Goal: Task Accomplishment & Management: Manage account settings

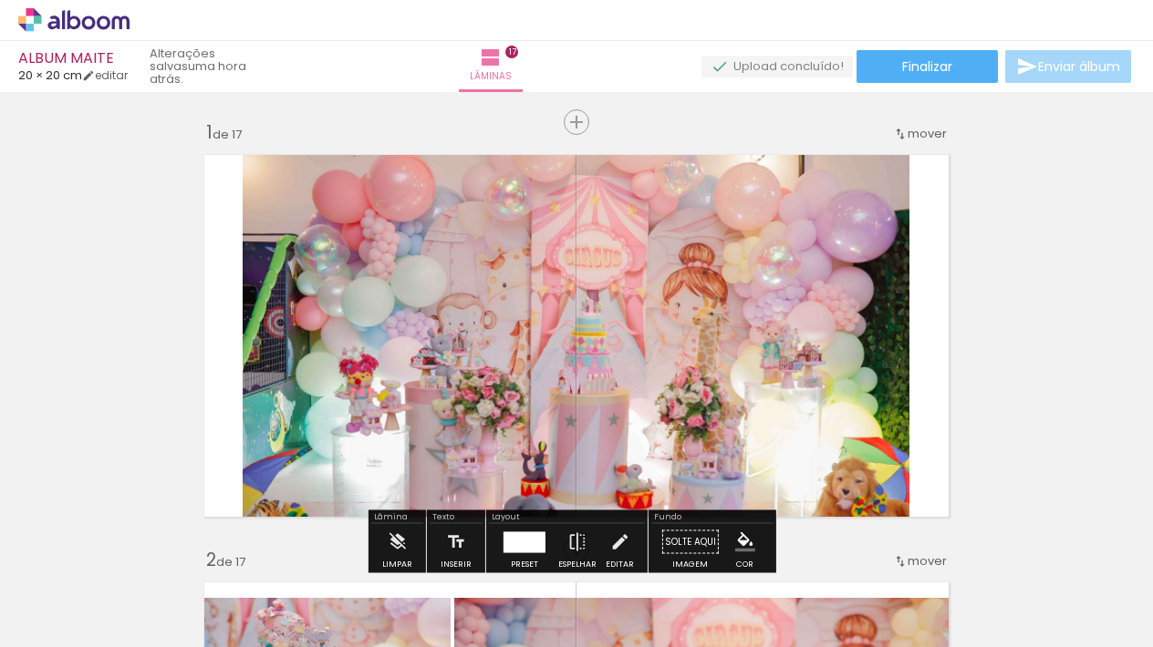
click at [99, 29] on icon at bounding box center [73, 20] width 111 height 24
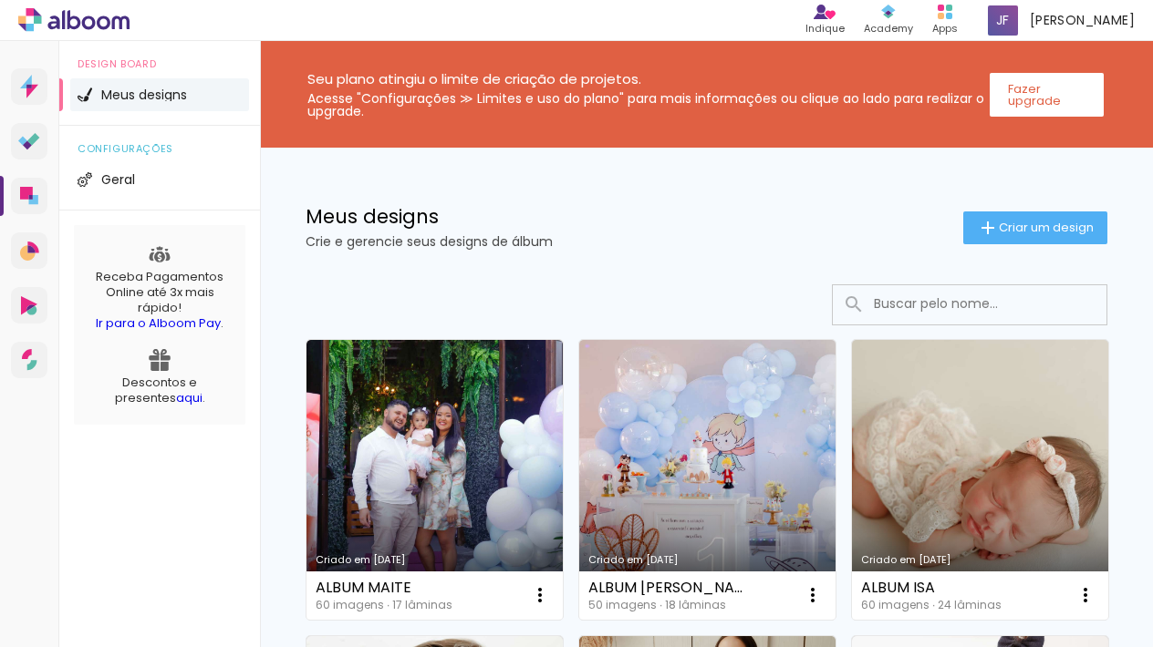
scroll to position [29, 0]
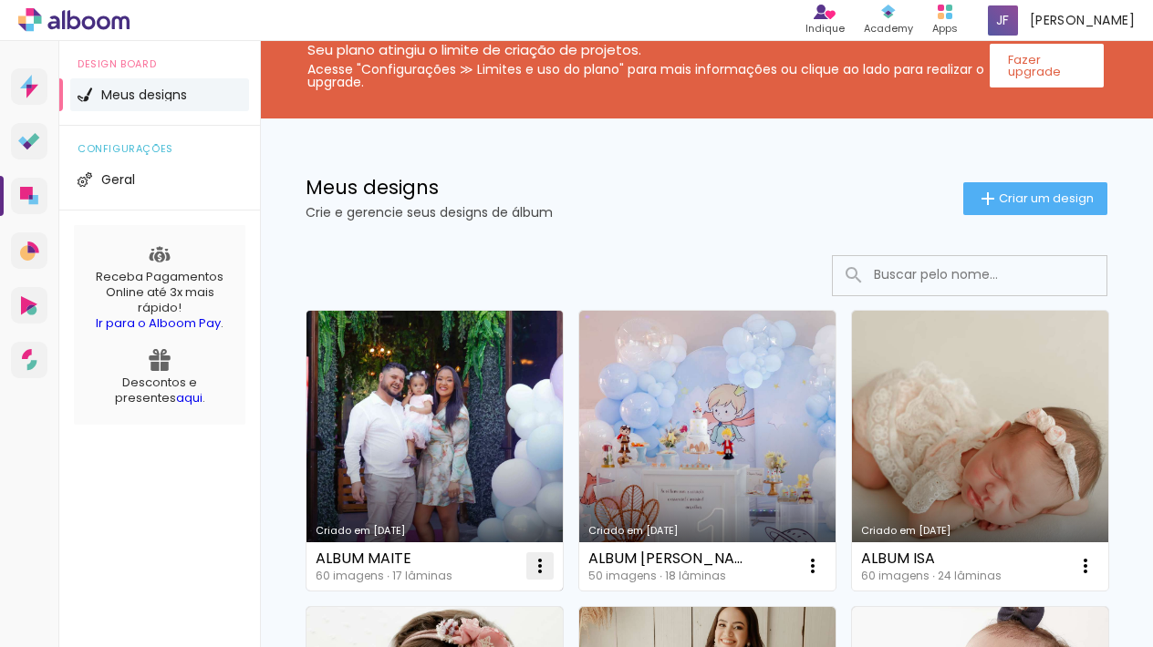
click at [547, 561] on iron-icon at bounding box center [540, 566] width 22 height 22
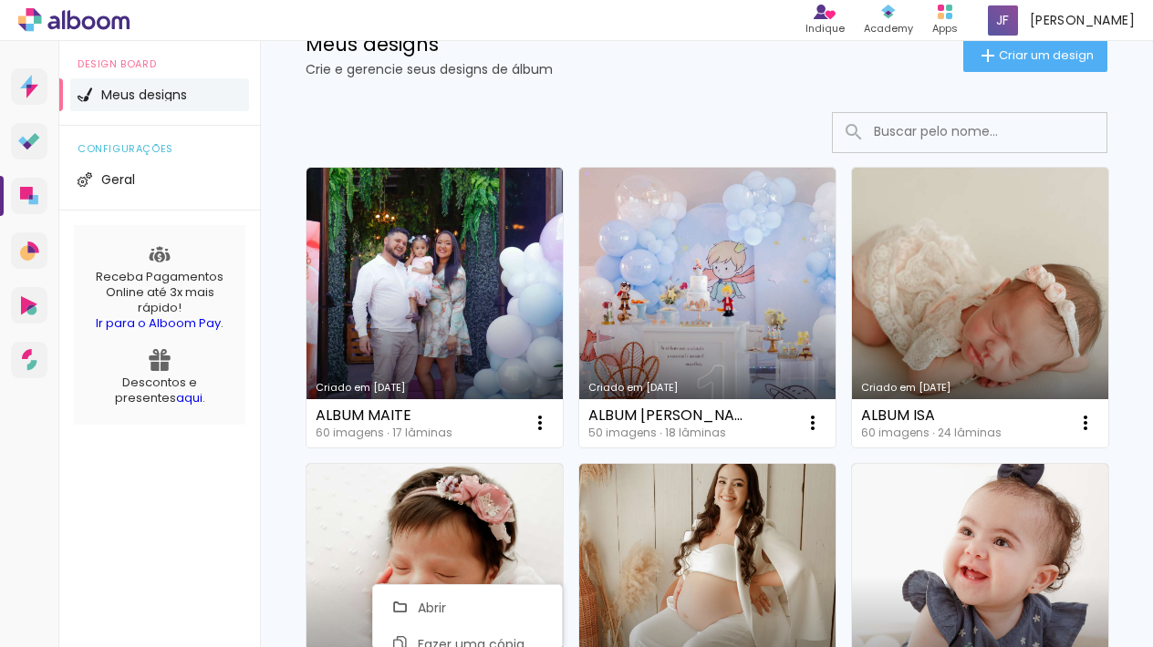
scroll to position [169, 0]
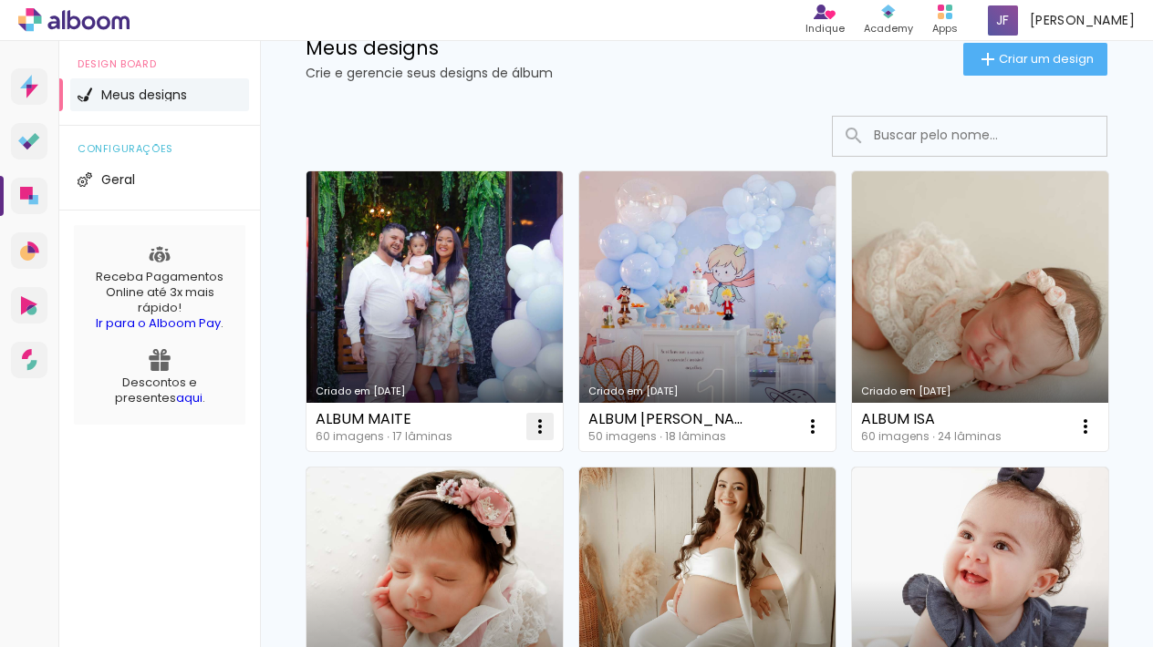
click at [549, 433] on iron-icon at bounding box center [540, 427] width 22 height 22
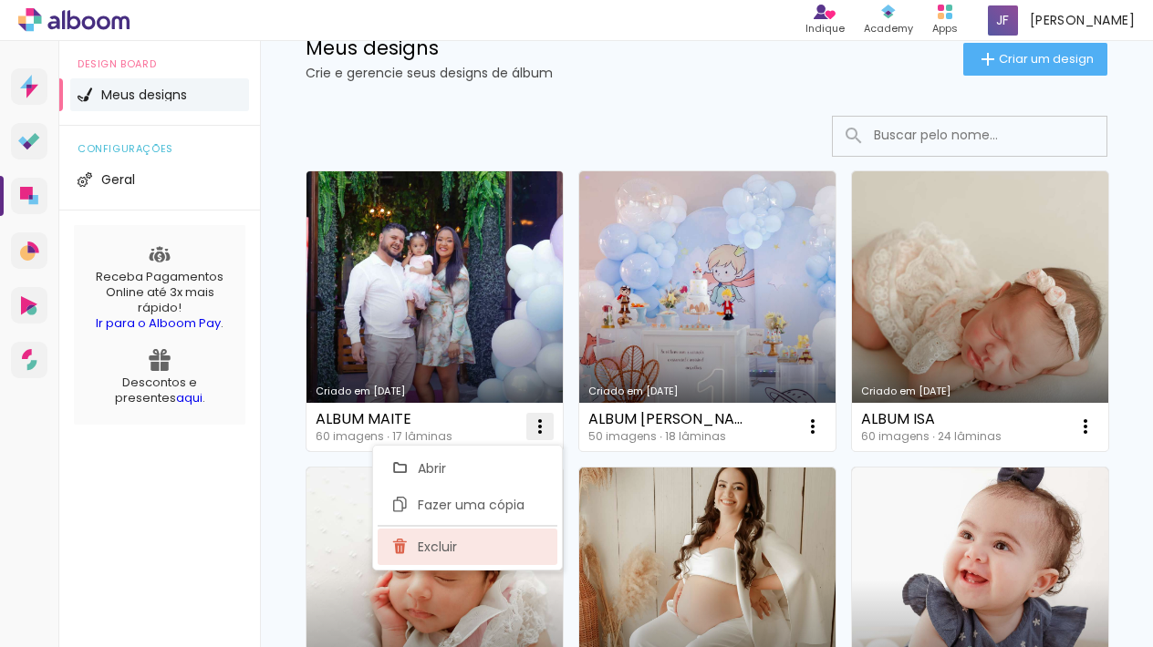
click at [437, 547] on span "Excluir" at bounding box center [437, 547] width 39 height 13
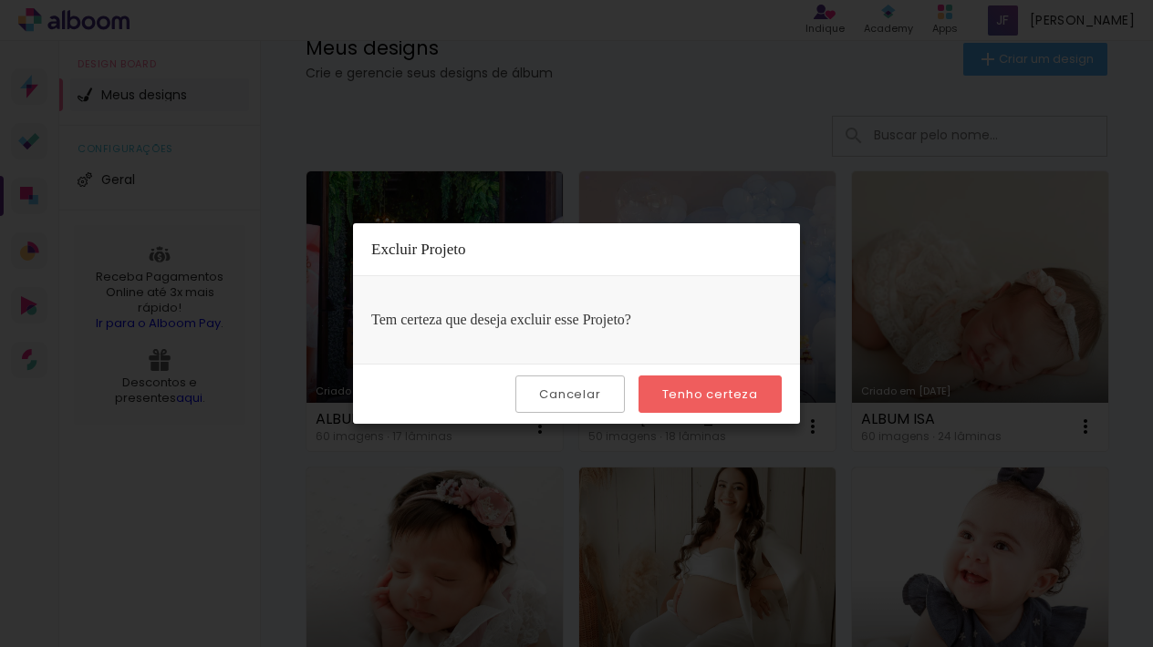
click at [0, 0] on slot "Tenho certeza" at bounding box center [0, 0] width 0 height 0
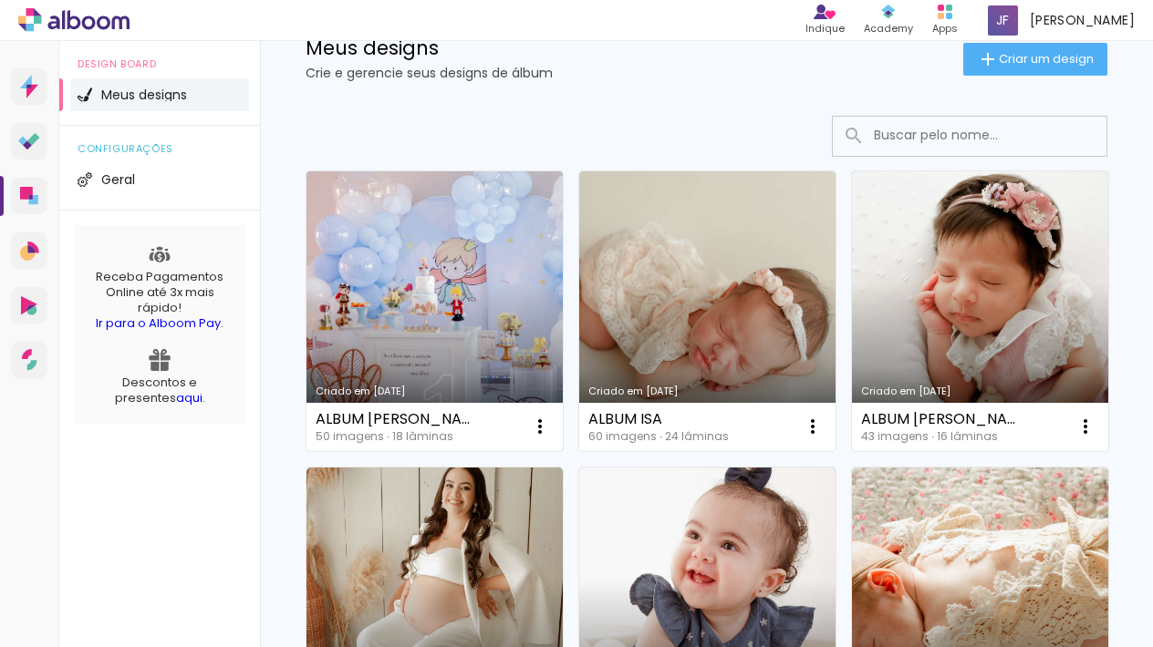
click at [560, 434] on div "ALBUM ARTHUR 50 imagens ∙ 18 lâminas Abrir Fazer uma cópia Excluir" at bounding box center [434, 427] width 256 height 48
click at [537, 426] on iron-icon at bounding box center [540, 427] width 22 height 22
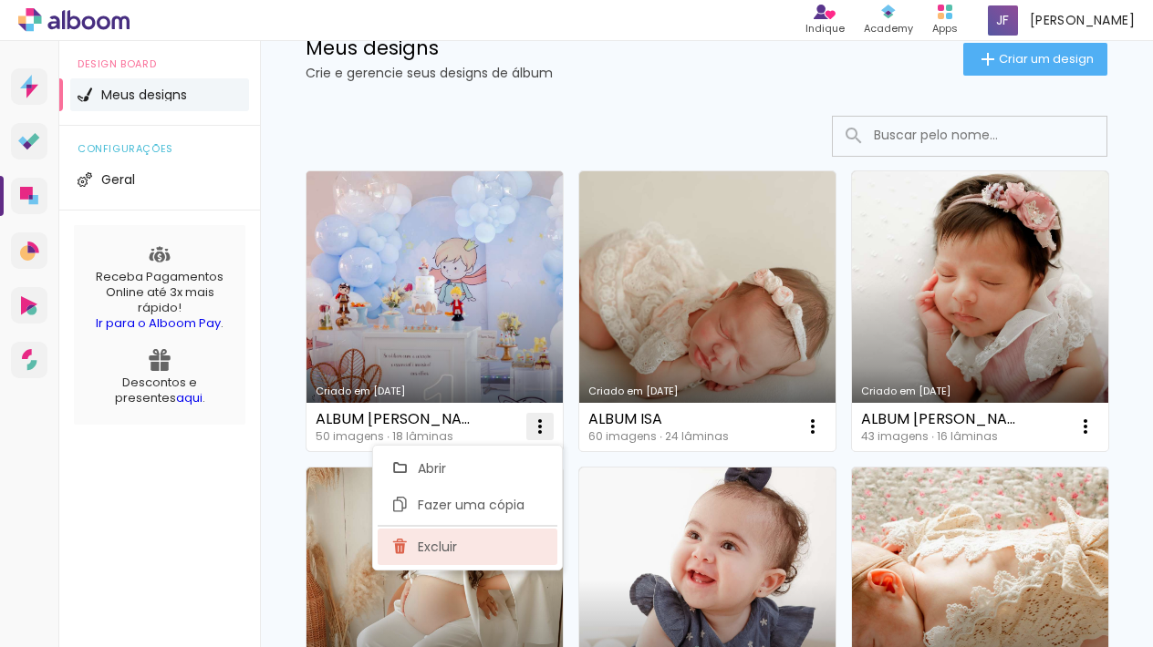
click at [471, 539] on paper-item "Excluir" at bounding box center [467, 547] width 180 height 36
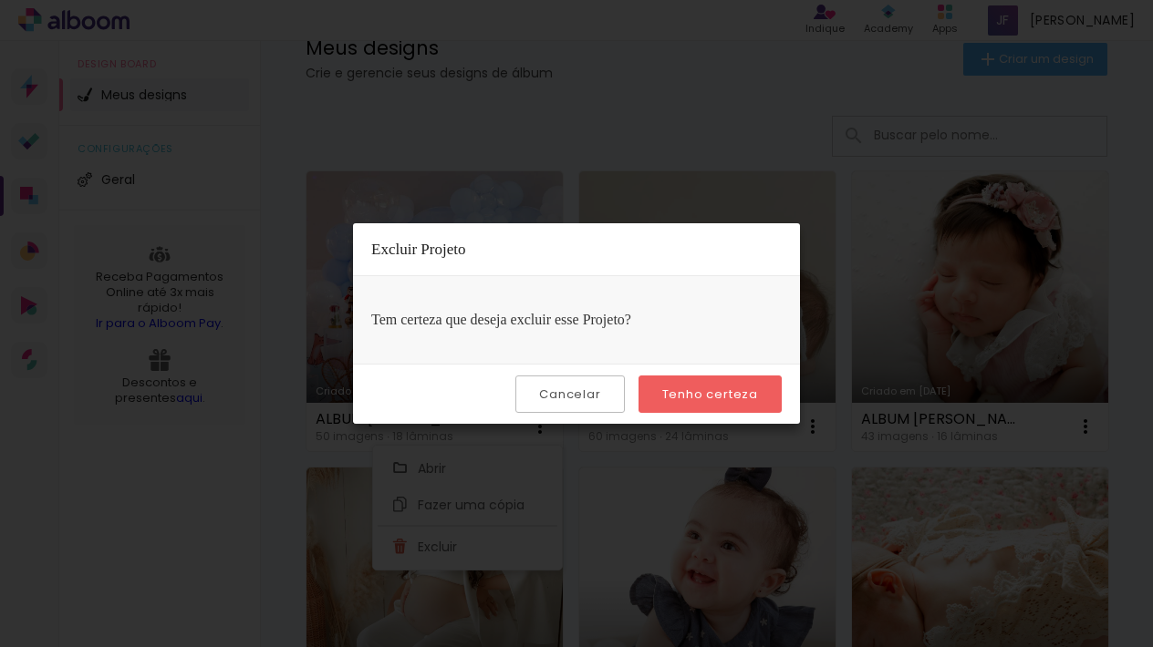
click at [0, 0] on slot "Tenho certeza" at bounding box center [0, 0] width 0 height 0
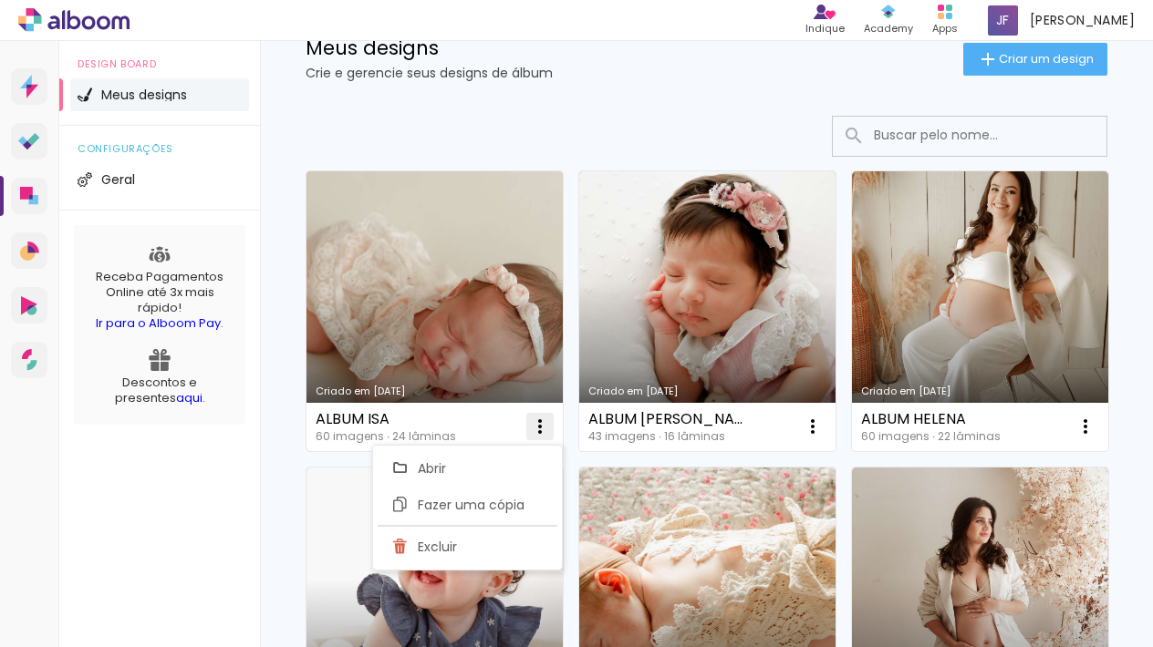
click at [547, 422] on iron-icon at bounding box center [540, 427] width 22 height 22
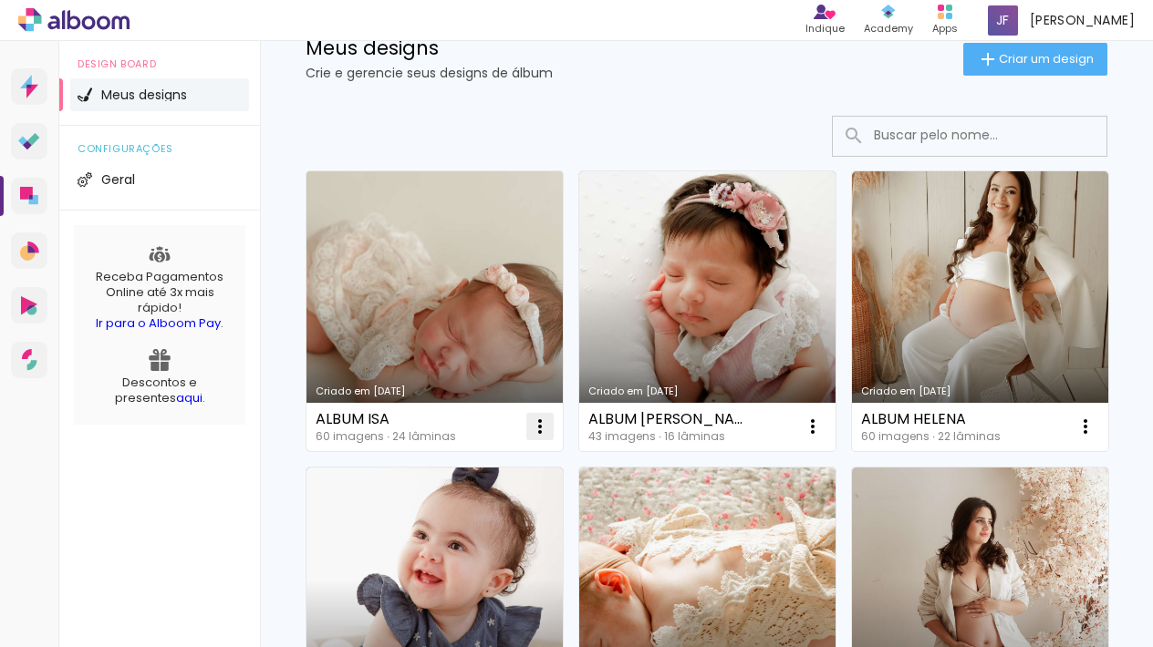
click at [536, 424] on iron-icon at bounding box center [540, 427] width 22 height 22
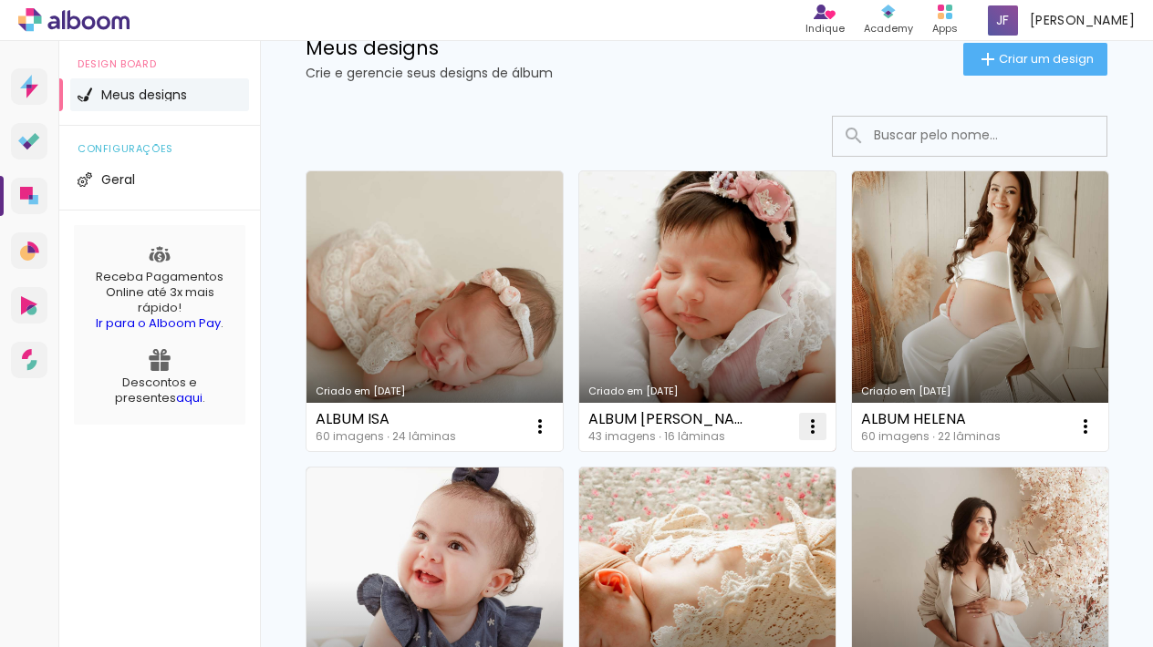
click at [551, 424] on iron-icon at bounding box center [540, 427] width 22 height 22
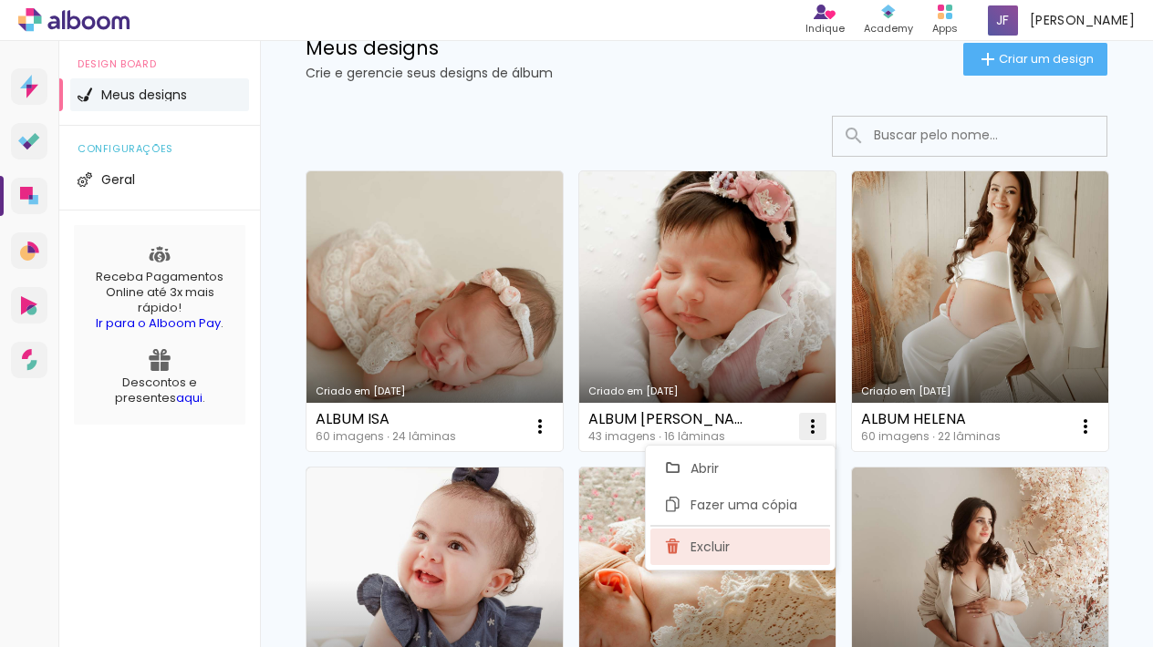
click at [707, 560] on paper-item "Excluir" at bounding box center [740, 547] width 180 height 36
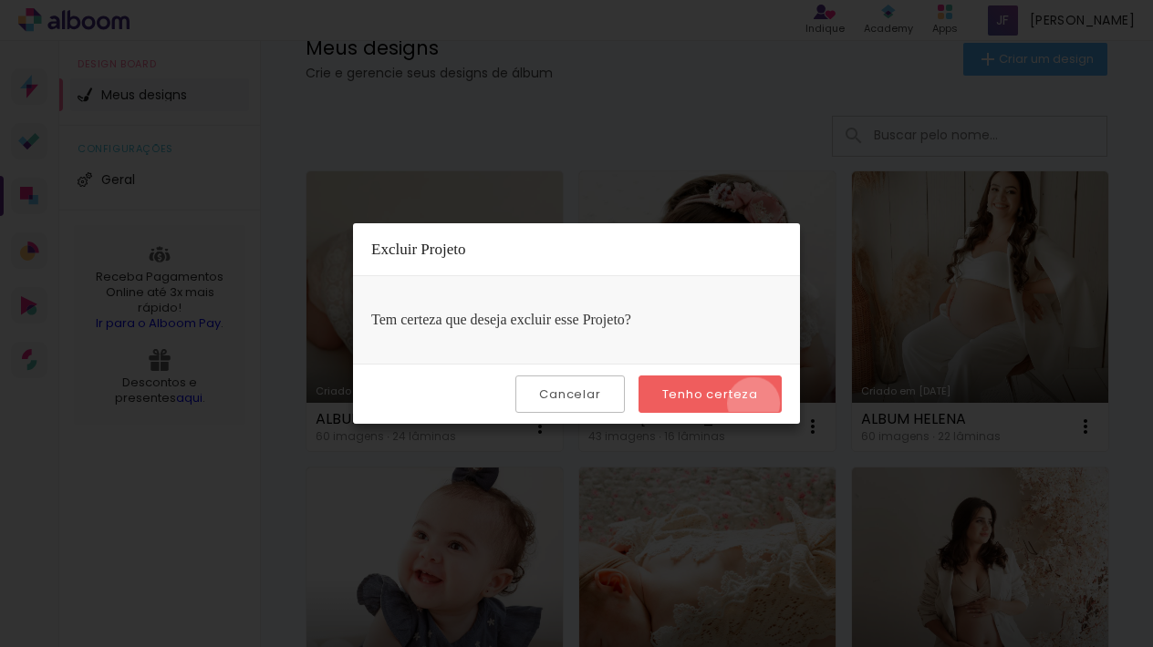
click at [756, 404] on paper-button "Tenho certeza" at bounding box center [709, 394] width 143 height 37
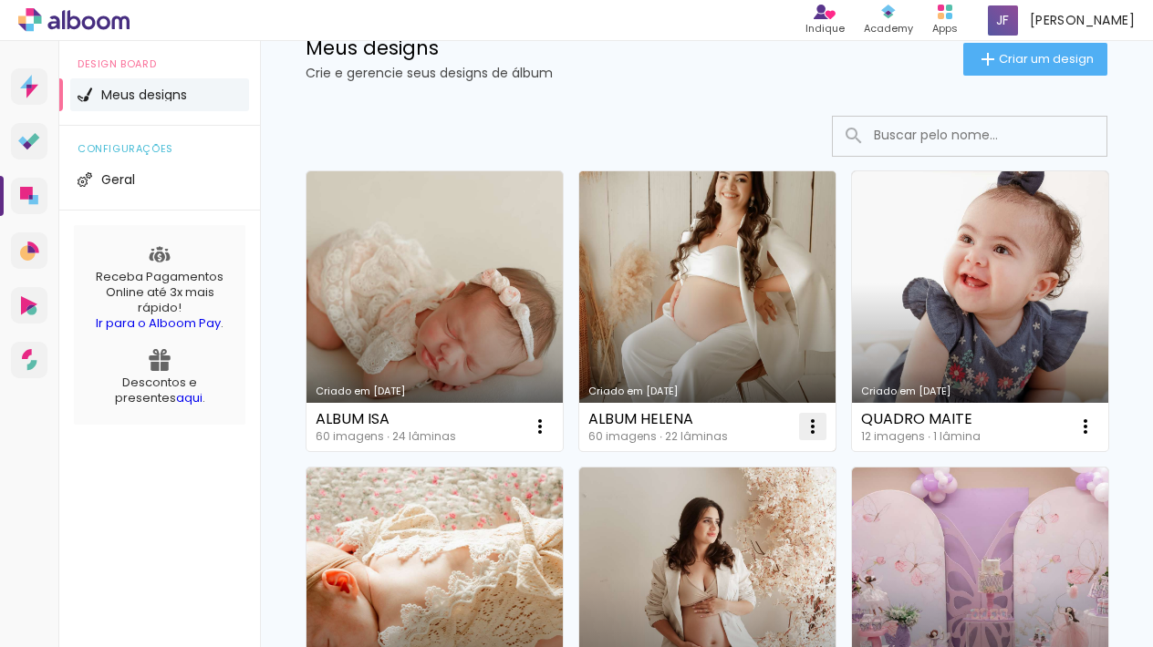
click at [551, 428] on iron-icon at bounding box center [540, 427] width 22 height 22
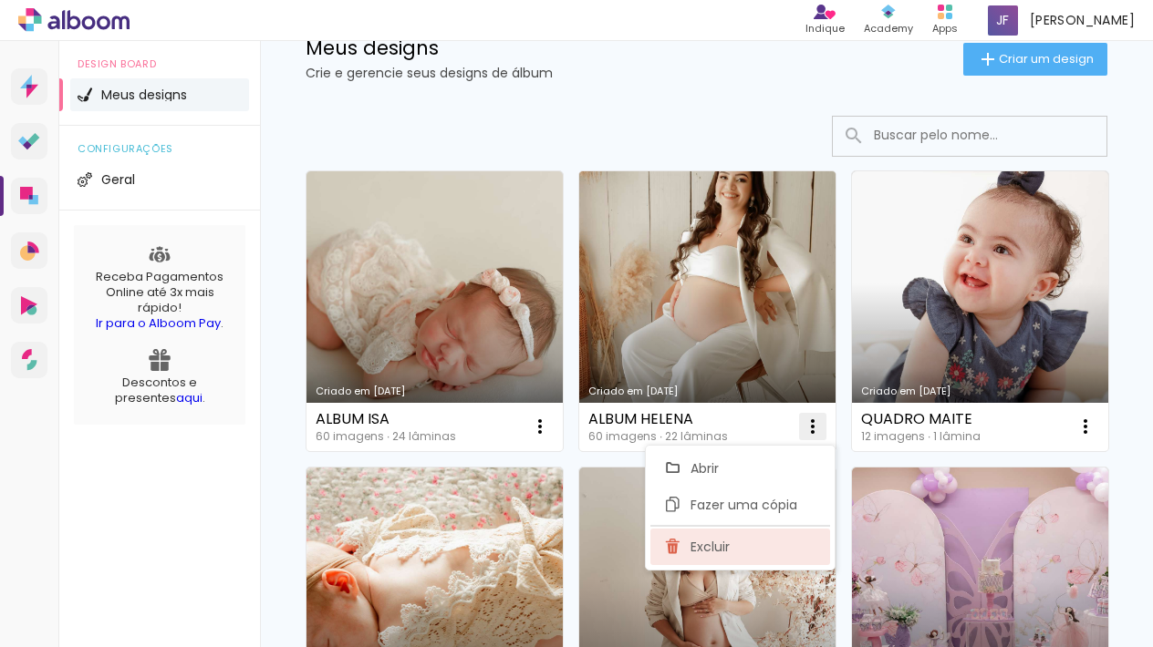
click at [687, 552] on paper-item "Excluir" at bounding box center [740, 547] width 180 height 36
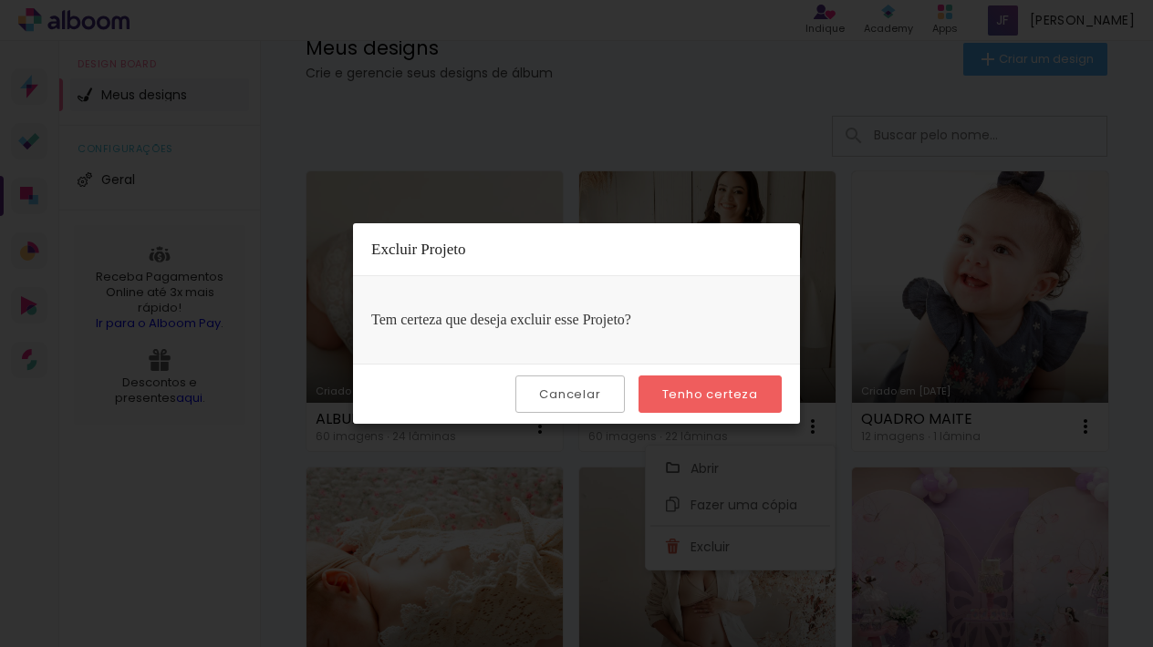
click at [0, 0] on slot "Tenho certeza" at bounding box center [0, 0] width 0 height 0
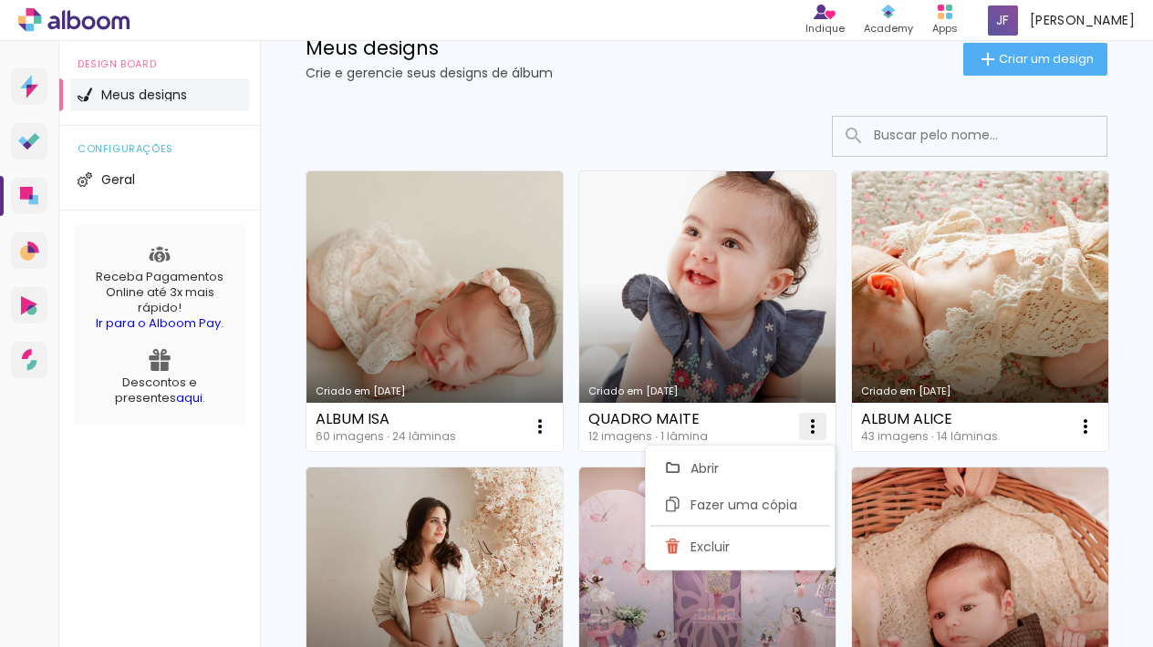
click at [551, 419] on iron-icon at bounding box center [540, 427] width 22 height 22
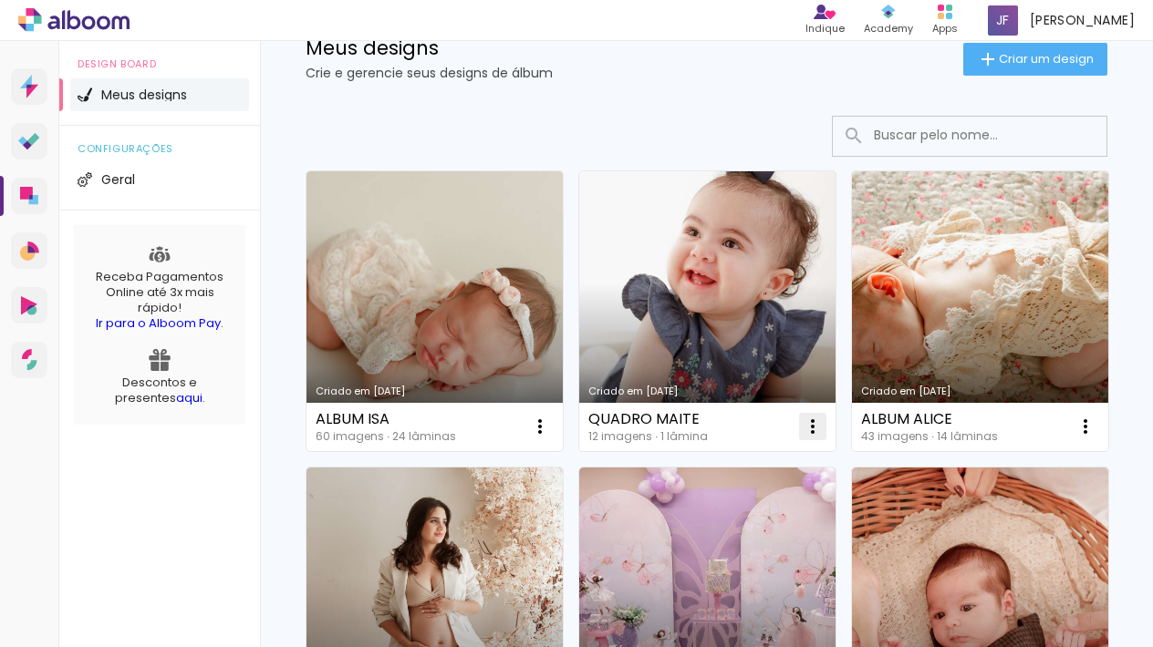
click at [551, 422] on iron-icon at bounding box center [540, 427] width 22 height 22
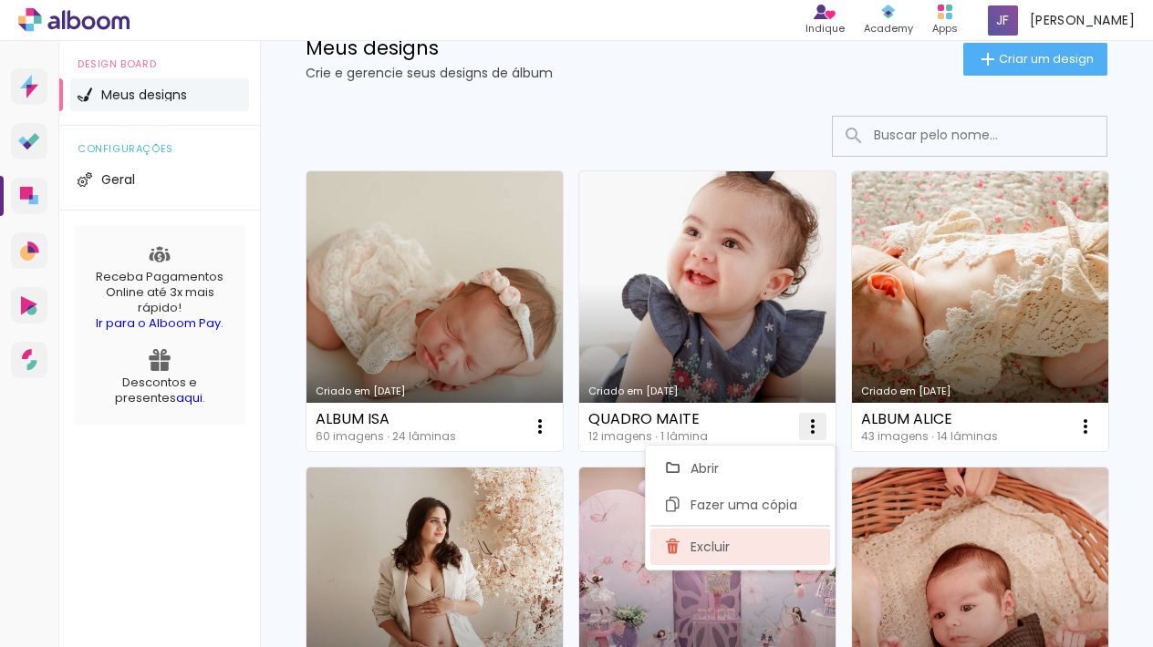
click at [678, 538] on iron-icon at bounding box center [673, 547] width 16 height 22
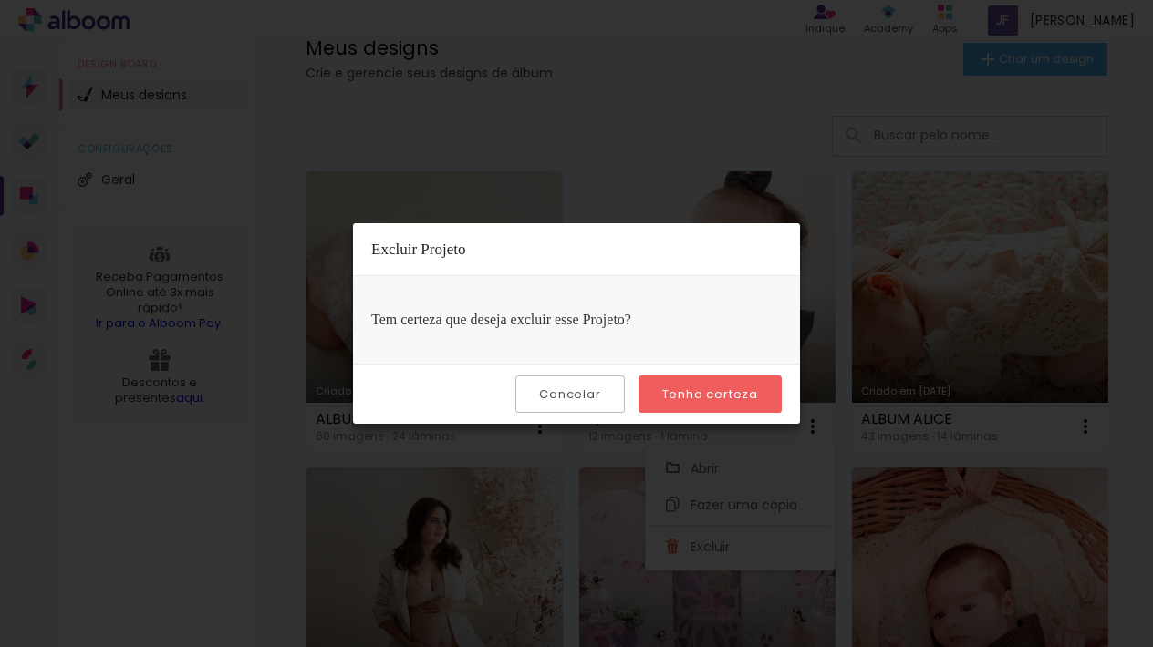
click at [685, 374] on div "Cancelar Tenho certeza" at bounding box center [576, 394] width 447 height 60
click at [686, 379] on paper-button "Tenho certeza" at bounding box center [709, 394] width 143 height 37
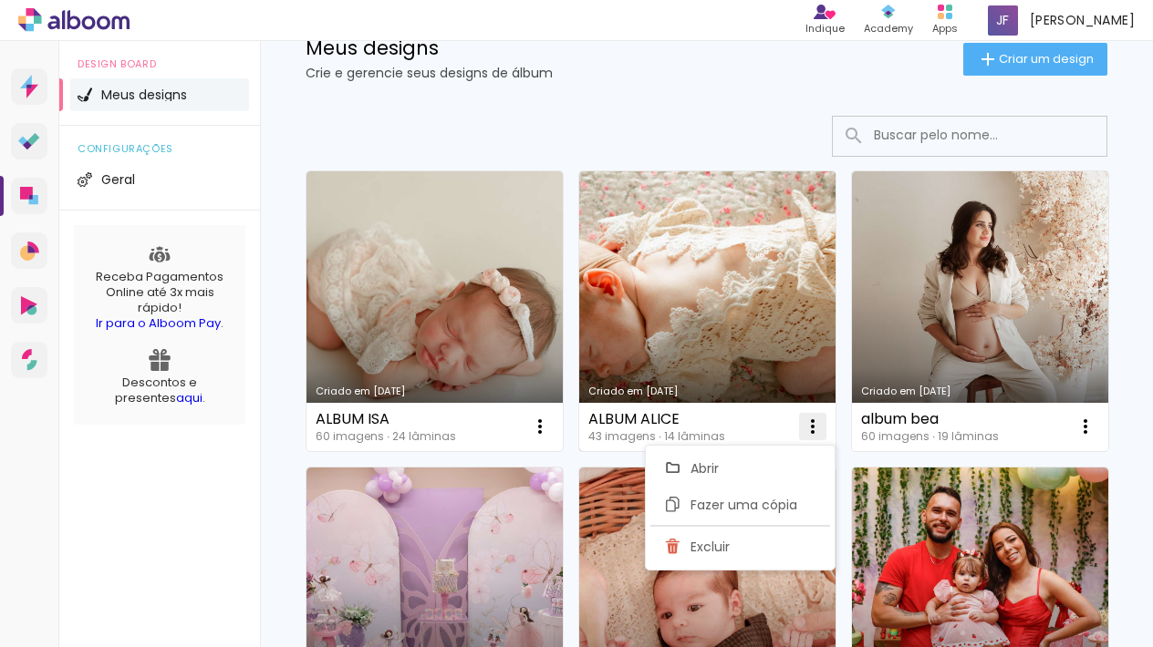
click at [551, 425] on iron-icon at bounding box center [540, 427] width 22 height 22
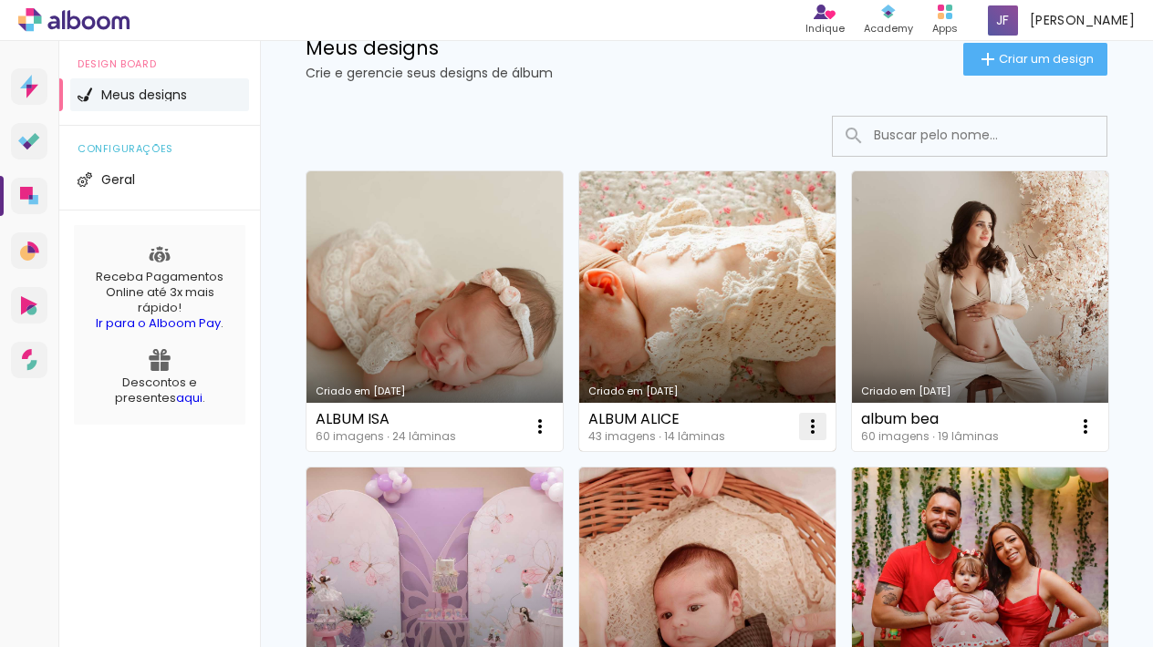
click at [551, 433] on iron-icon at bounding box center [540, 427] width 22 height 22
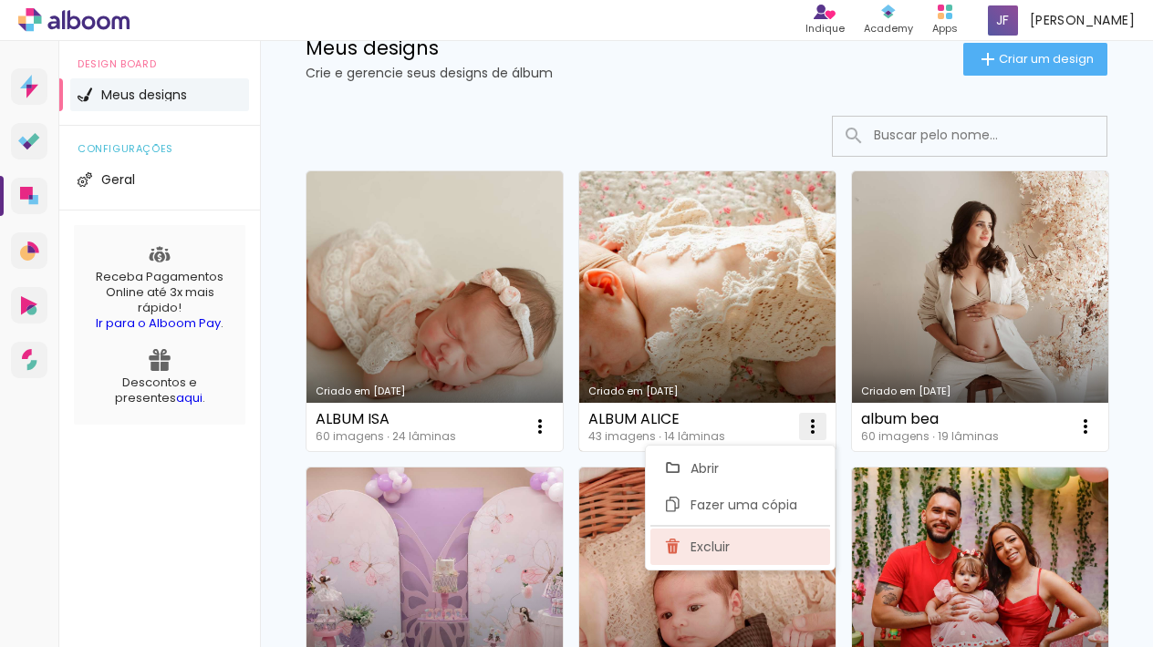
click at [698, 543] on span "Excluir" at bounding box center [709, 547] width 39 height 13
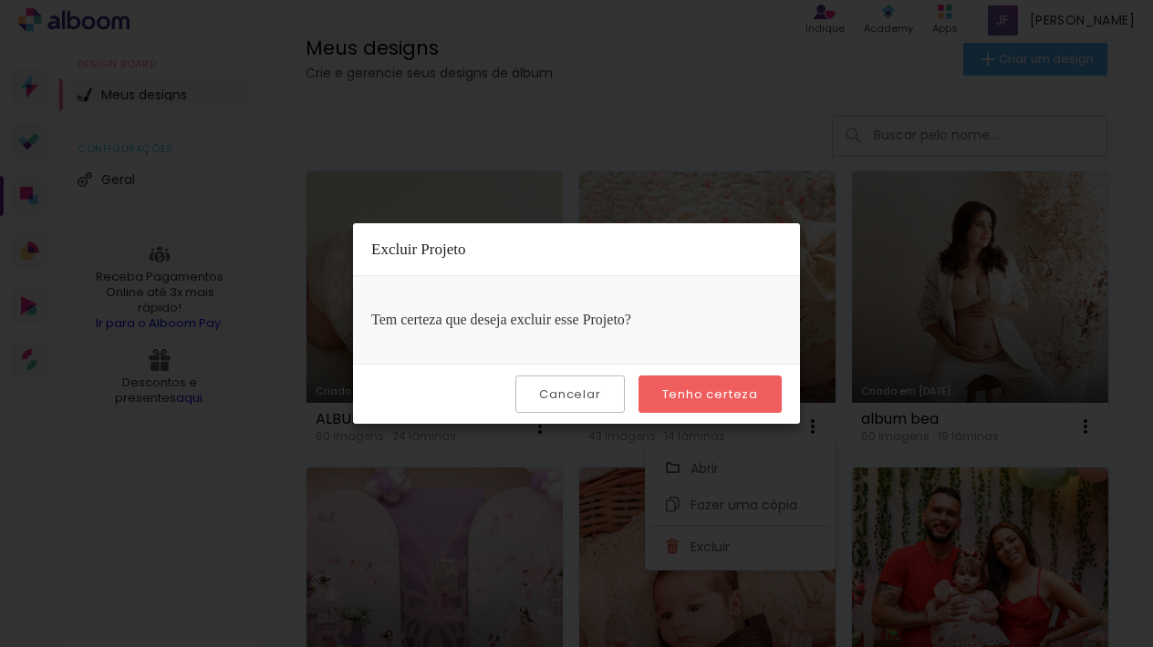
click at [741, 403] on paper-button "Tenho certeza" at bounding box center [709, 394] width 143 height 37
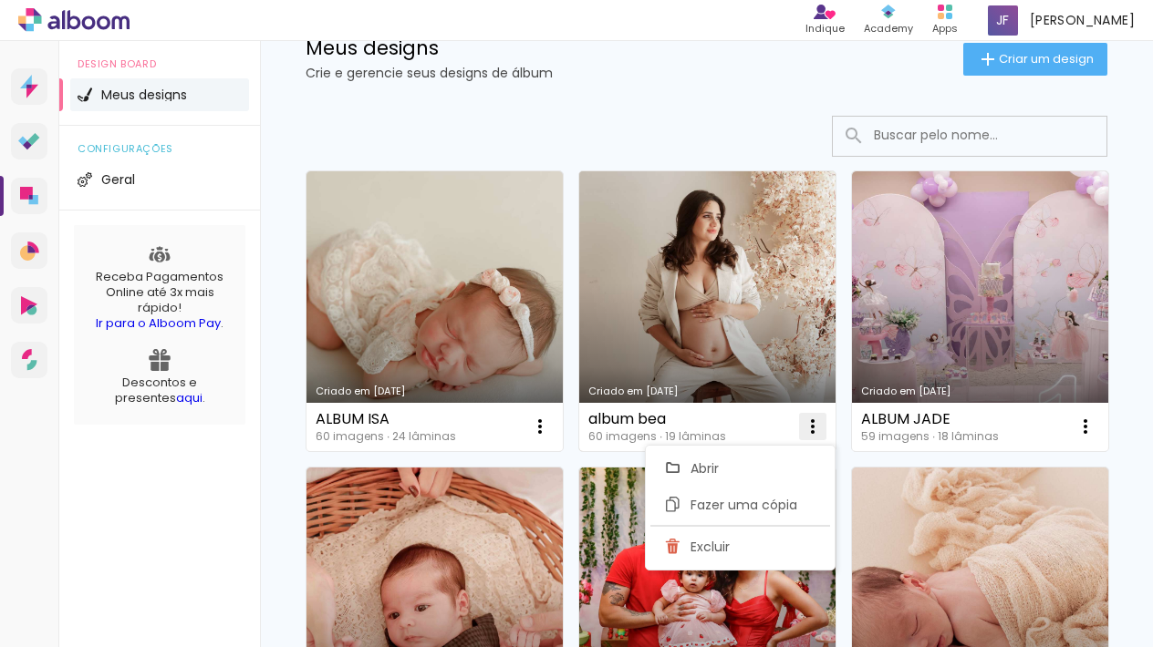
click at [551, 420] on iron-icon at bounding box center [540, 427] width 22 height 22
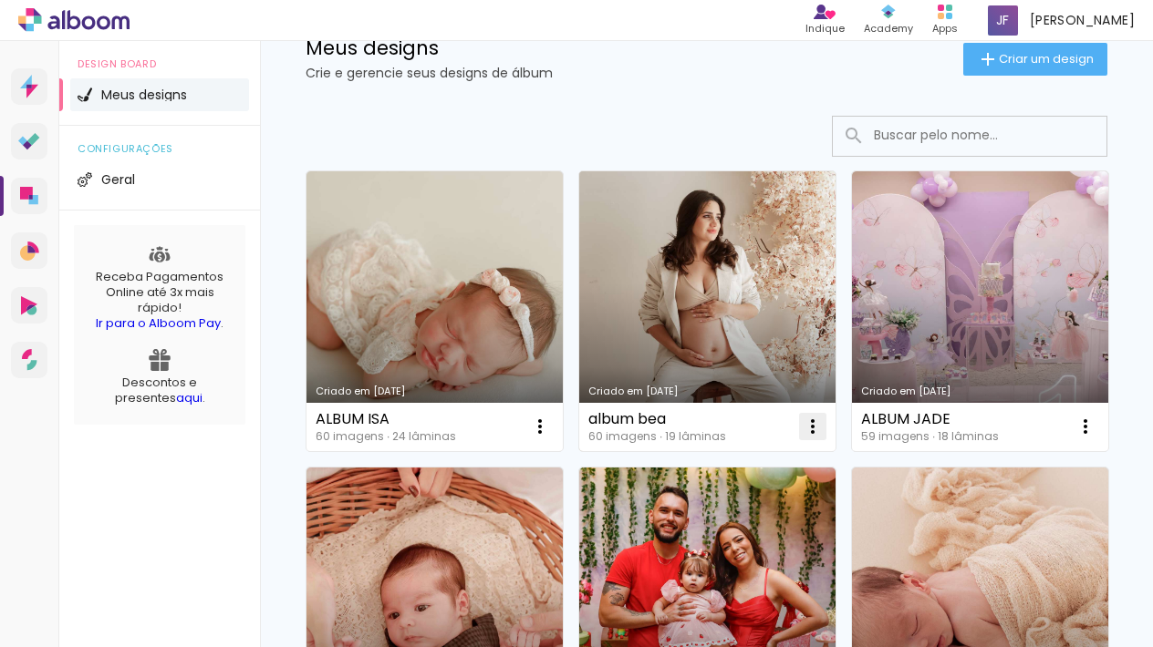
click at [551, 429] on iron-icon at bounding box center [540, 427] width 22 height 22
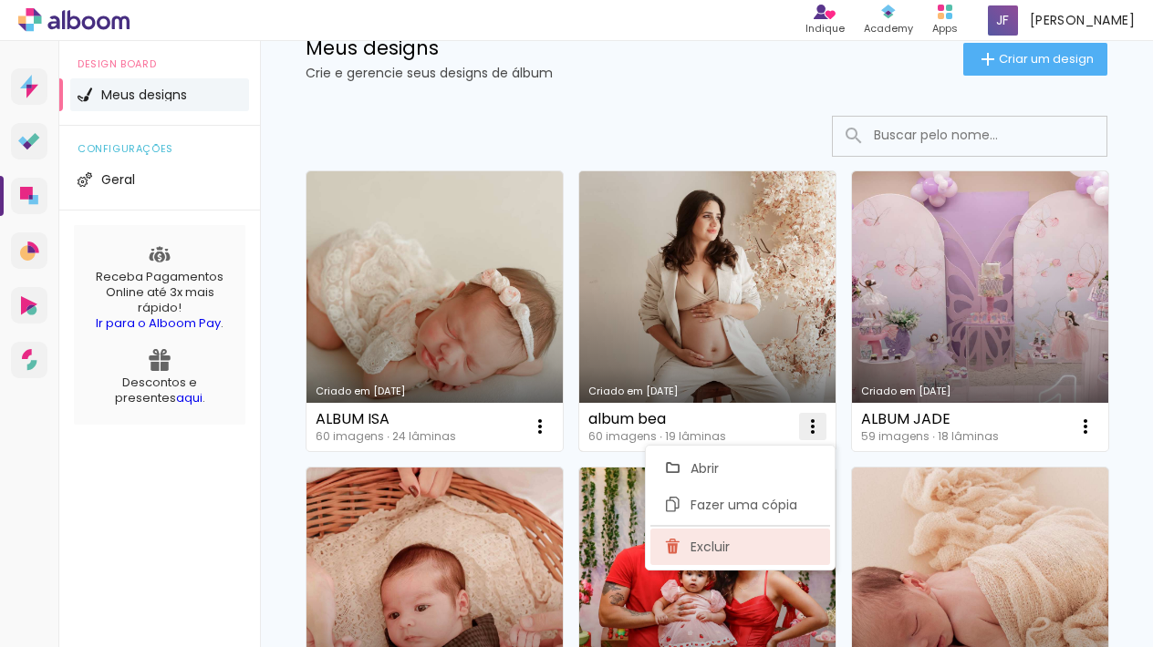
click at [767, 543] on paper-item "Excluir" at bounding box center [740, 547] width 180 height 36
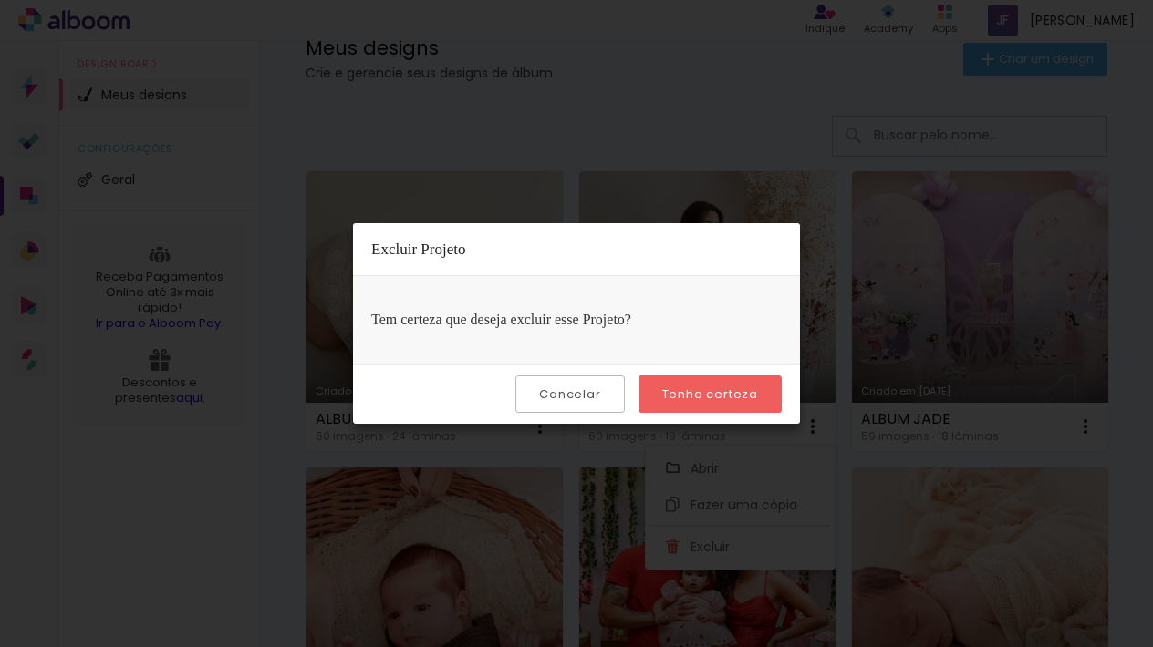
click at [749, 402] on paper-button "Tenho certeza" at bounding box center [709, 394] width 143 height 37
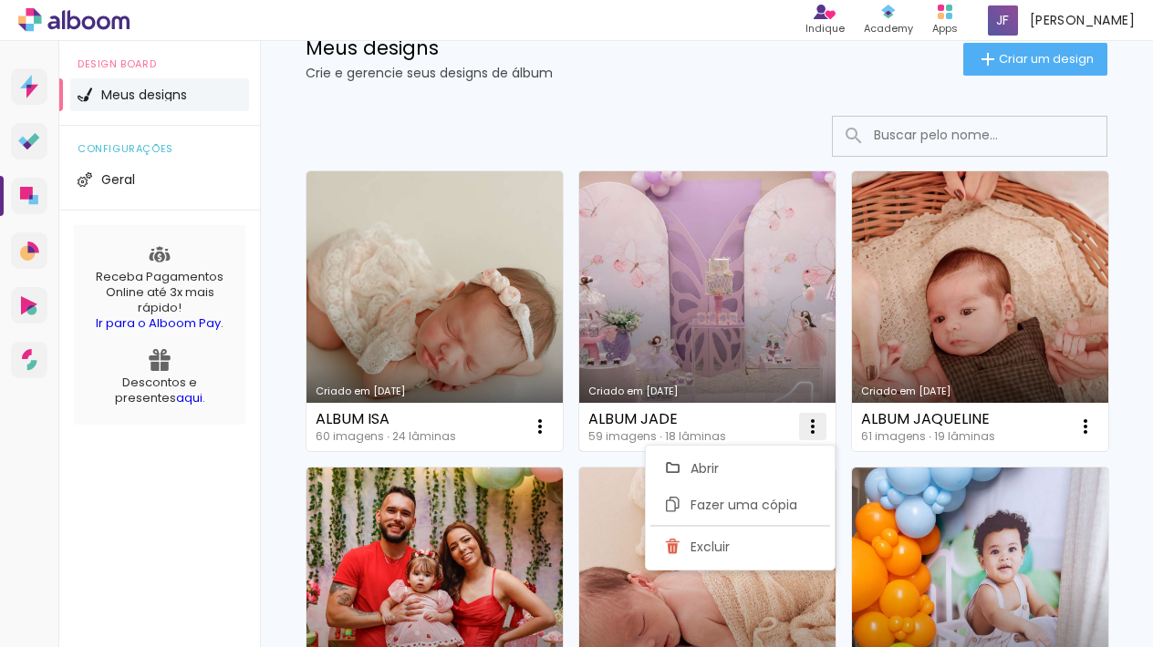
click at [551, 428] on iron-icon at bounding box center [540, 427] width 22 height 22
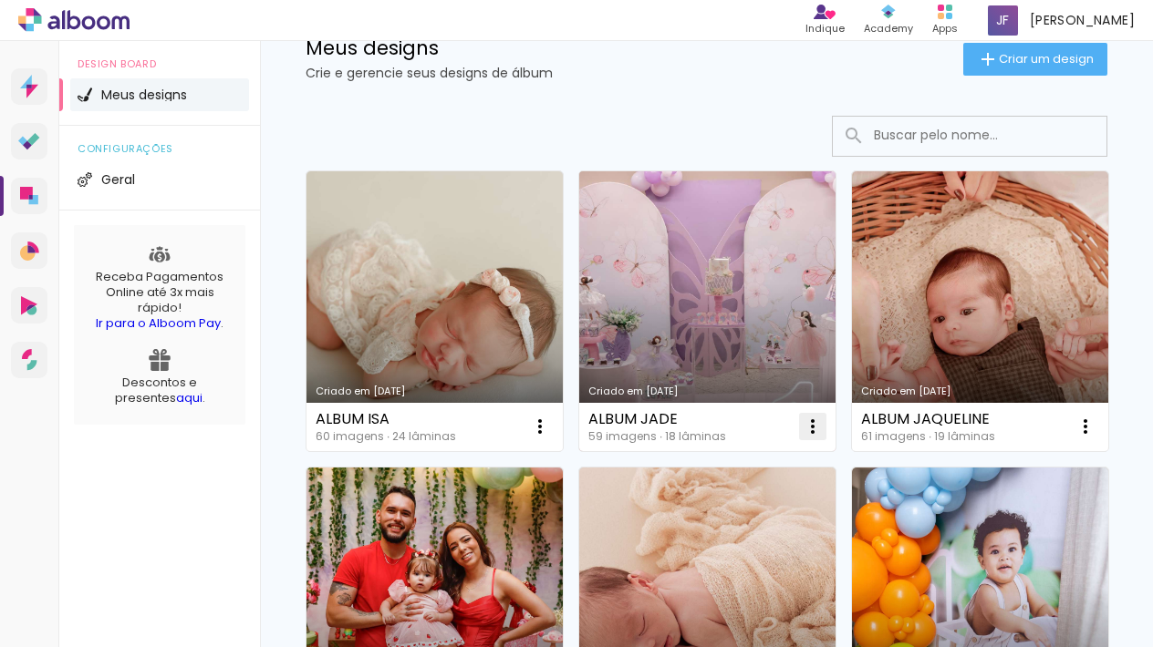
click at [551, 417] on iron-icon at bounding box center [540, 427] width 22 height 22
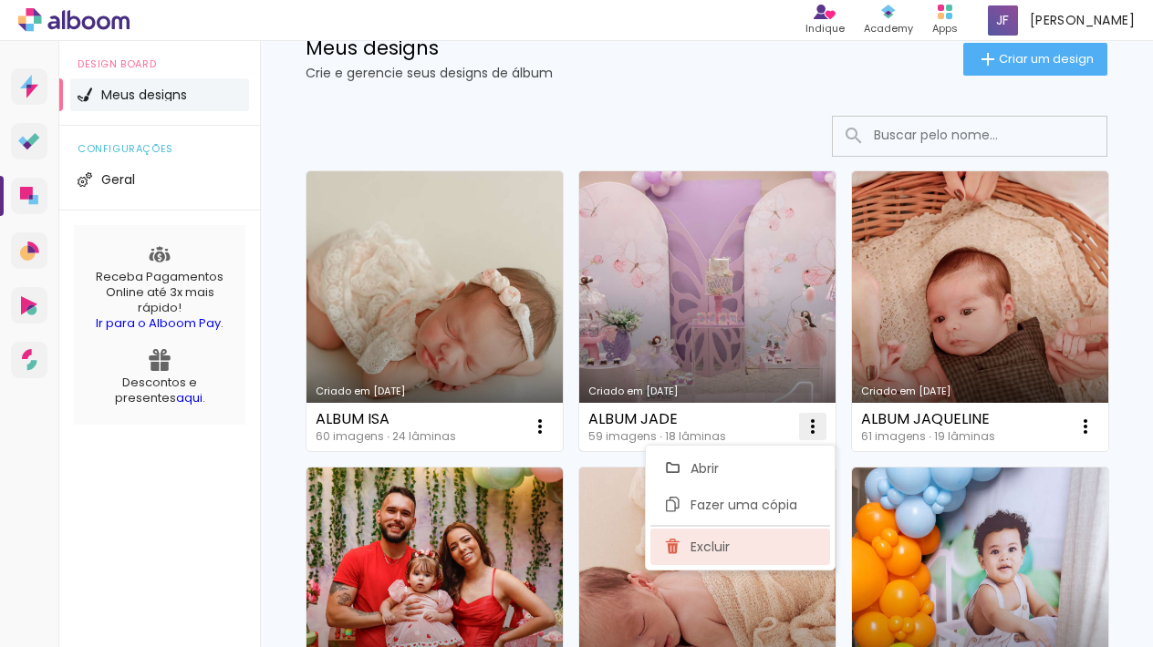
click at [730, 554] on paper-item "Excluir" at bounding box center [740, 547] width 180 height 36
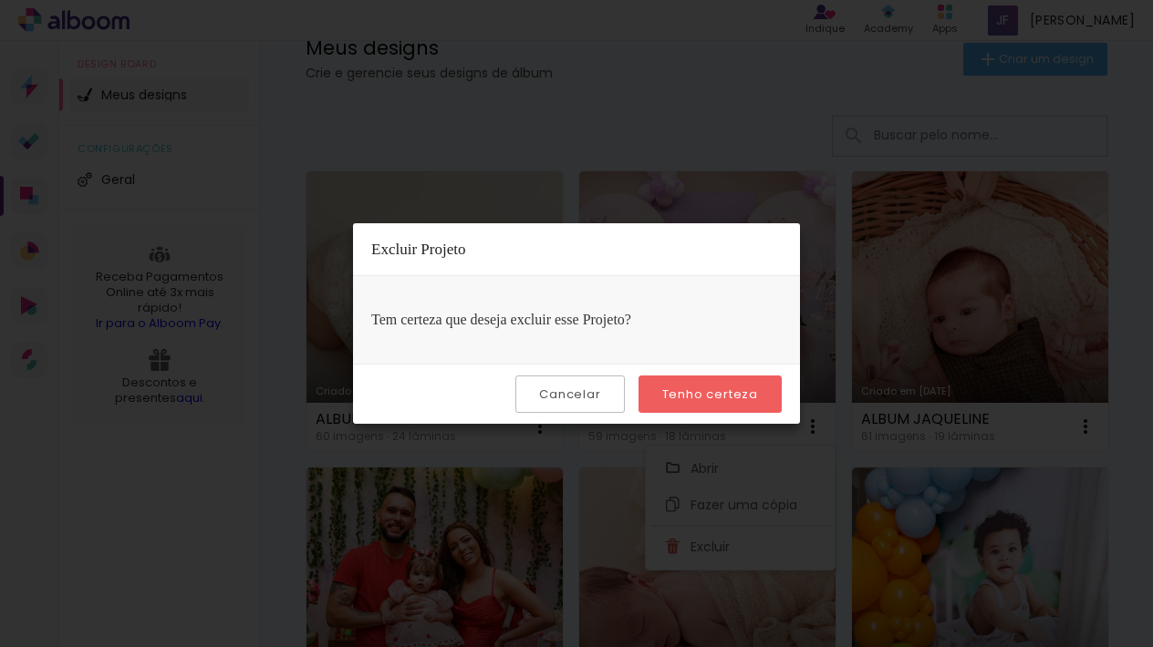
click at [0, 0] on slot "Tenho certeza" at bounding box center [0, 0] width 0 height 0
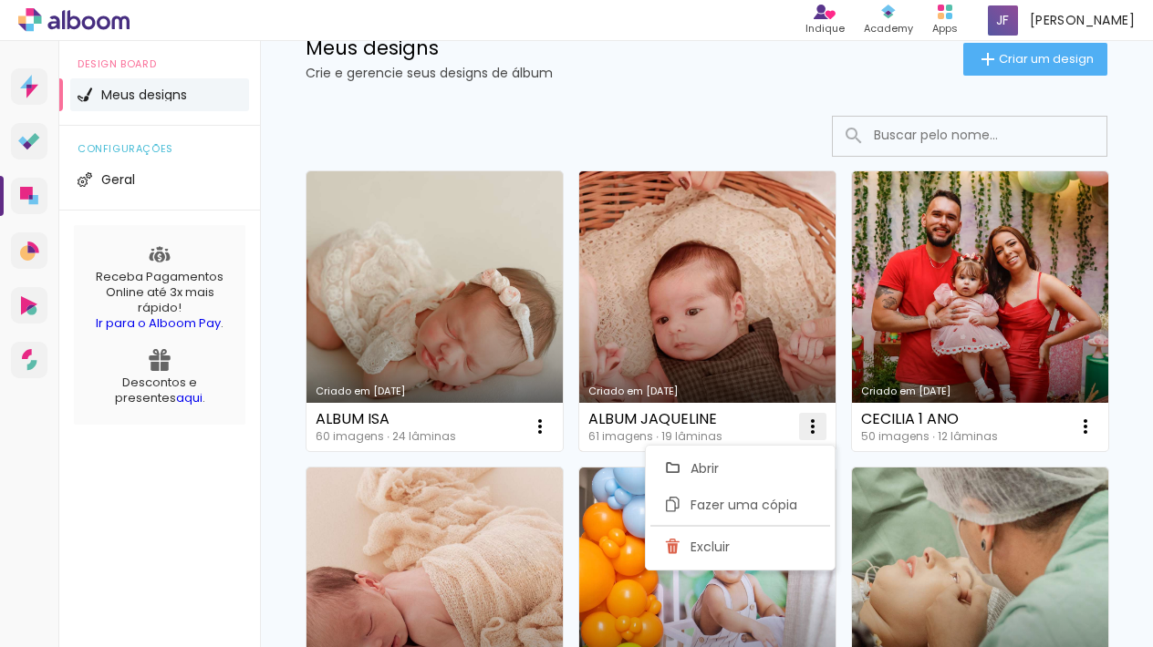
click at [551, 416] on iron-icon at bounding box center [540, 427] width 22 height 22
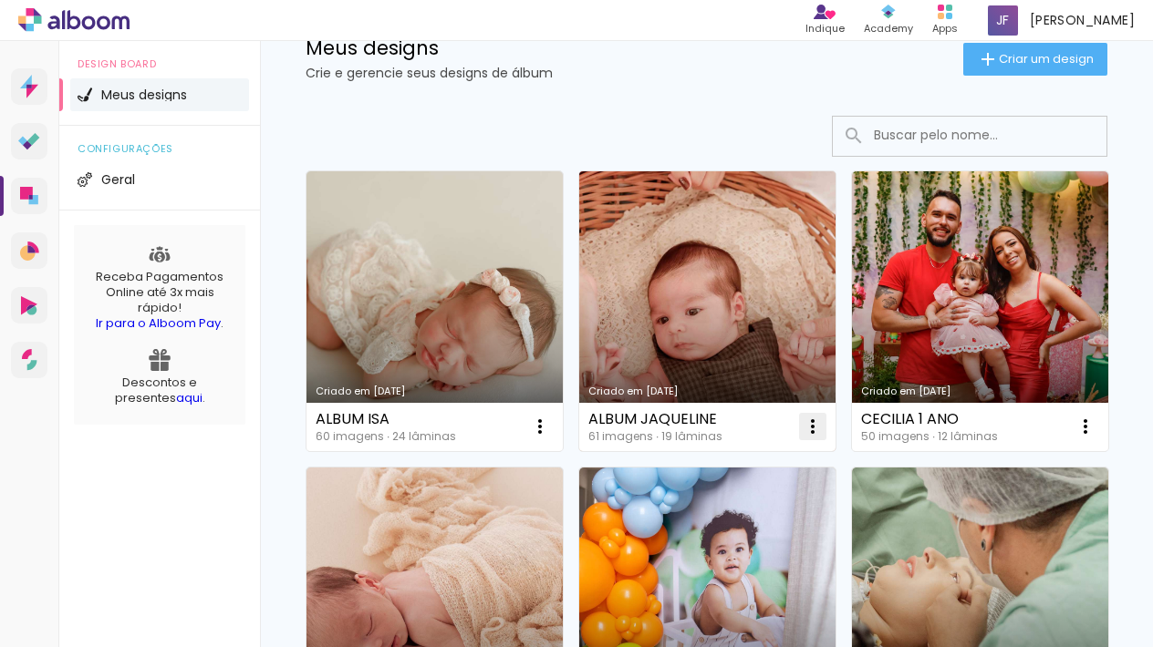
click at [551, 417] on iron-icon at bounding box center [540, 427] width 22 height 22
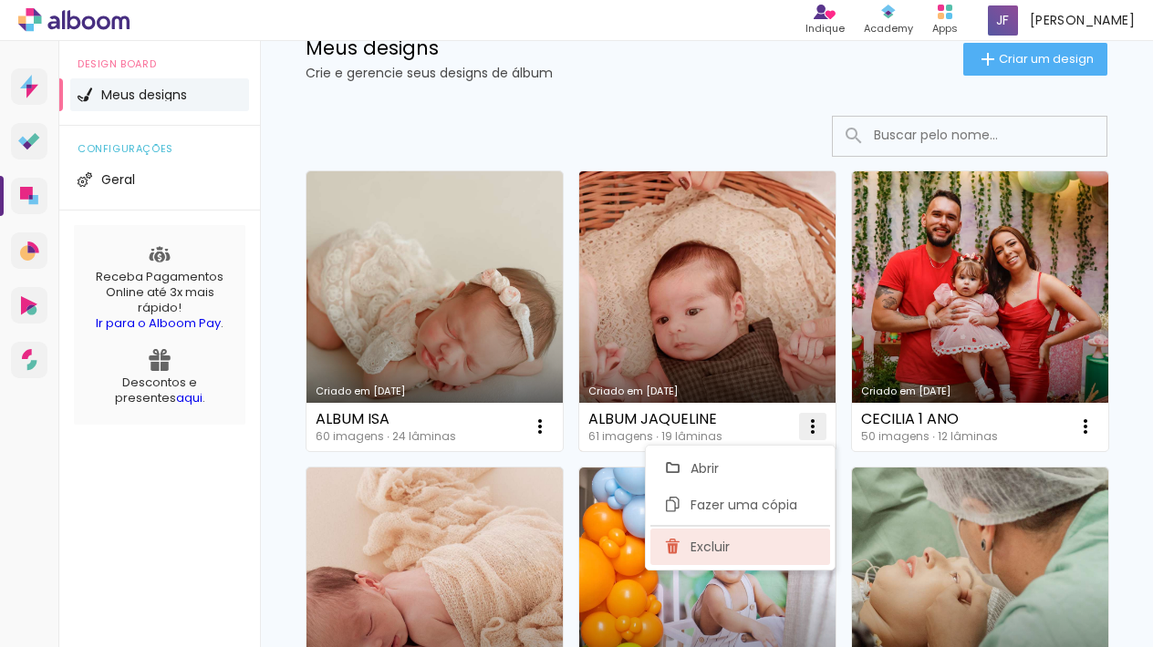
click at [694, 537] on paper-item "Excluir" at bounding box center [740, 547] width 180 height 36
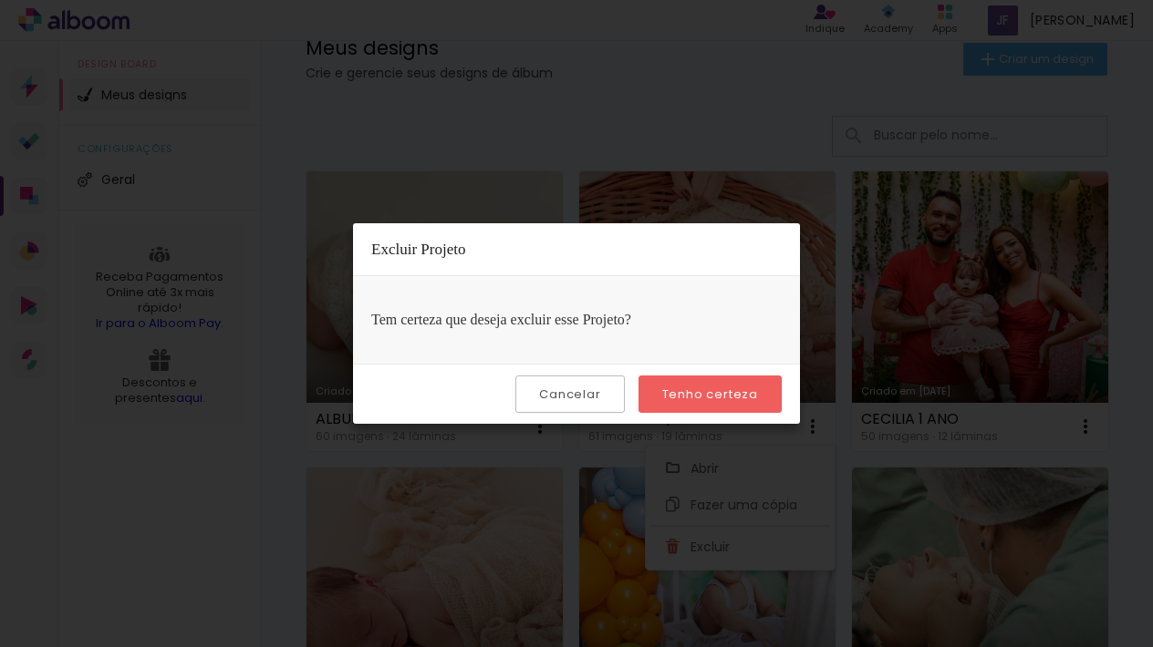
click at [0, 0] on slot "Tenho certeza" at bounding box center [0, 0] width 0 height 0
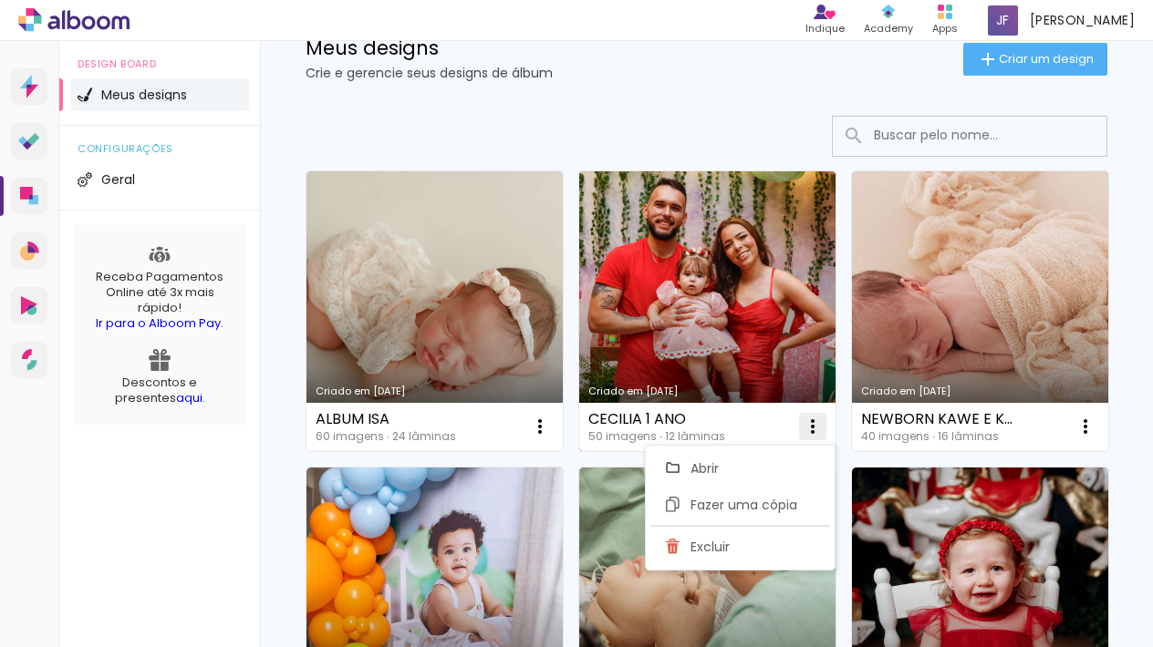
click at [551, 430] on iron-icon at bounding box center [540, 427] width 22 height 22
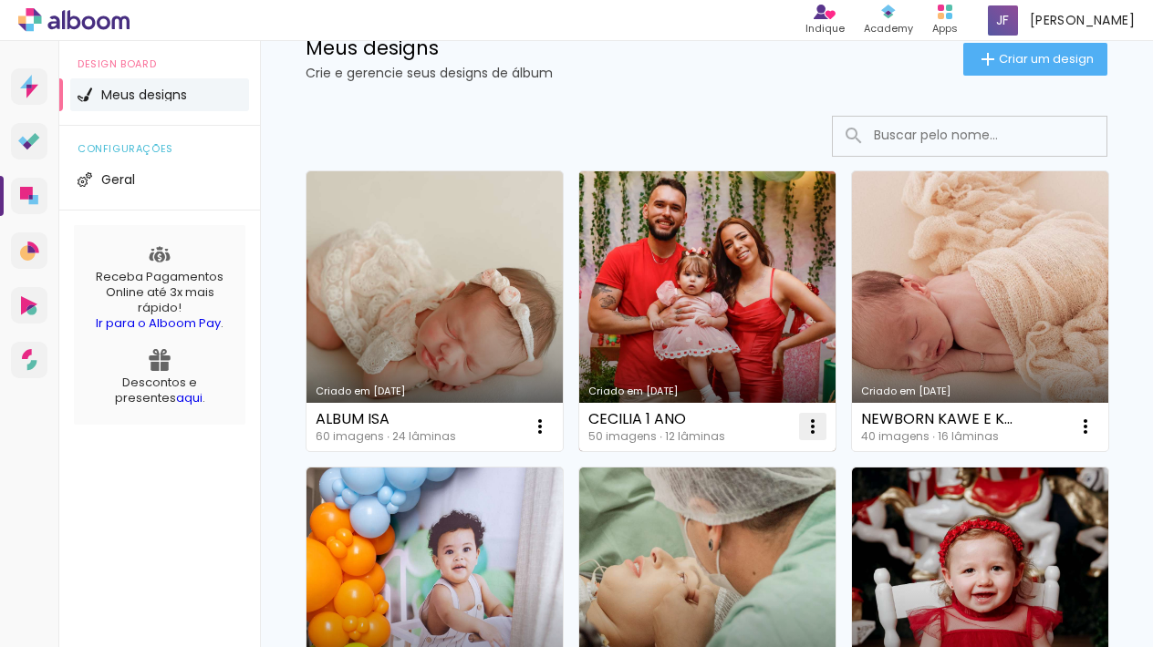
click at [551, 431] on iron-icon at bounding box center [540, 427] width 22 height 22
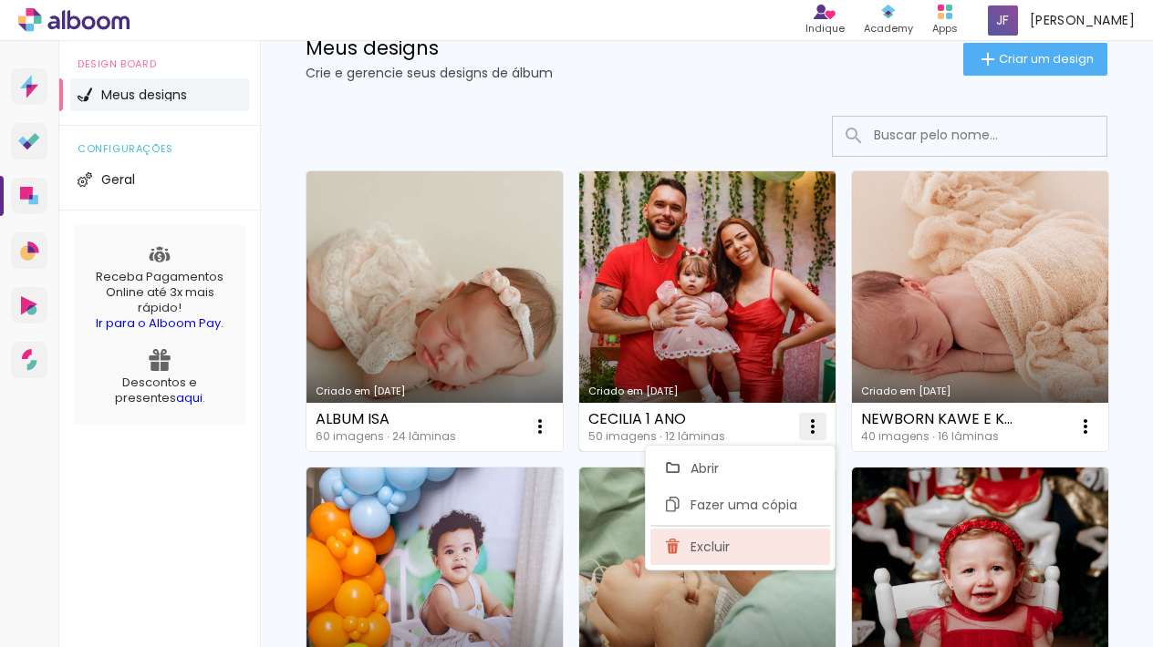
click at [704, 546] on span "Excluir" at bounding box center [709, 547] width 39 height 13
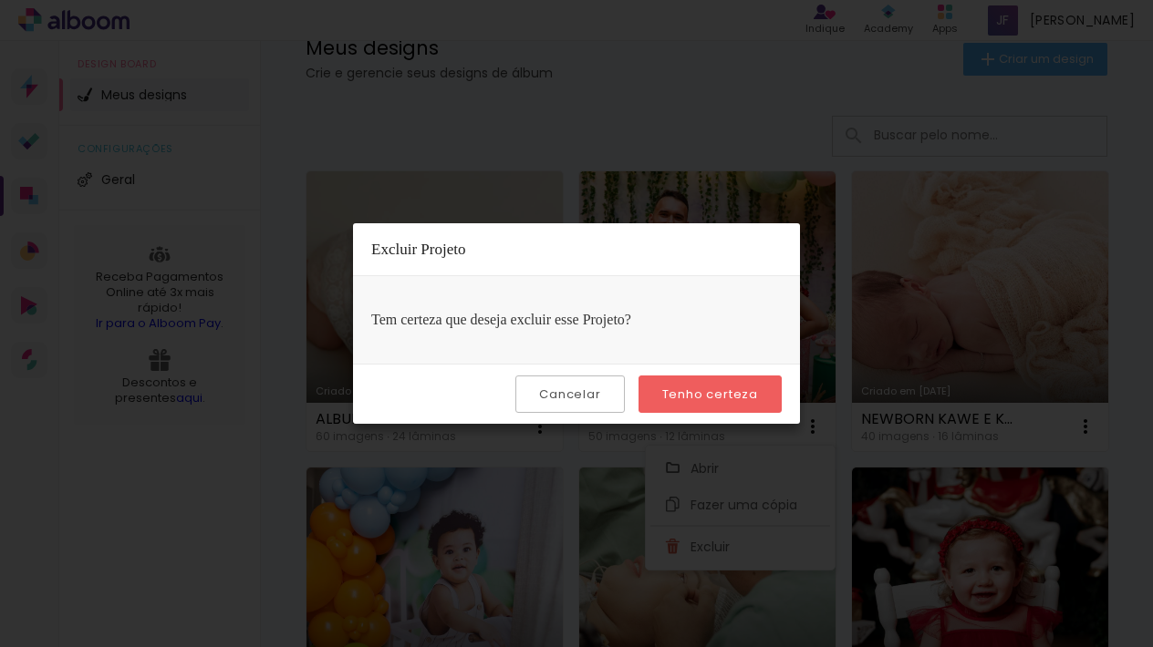
click at [758, 396] on paper-button "Tenho certeza" at bounding box center [709, 394] width 143 height 37
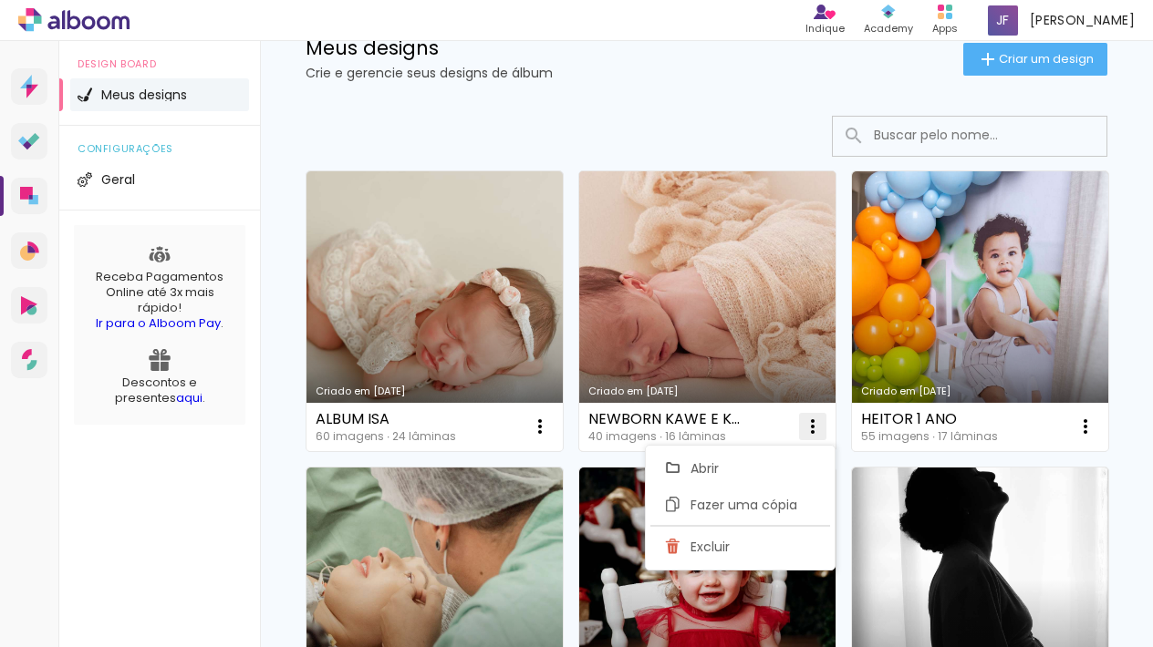
click at [551, 429] on iron-icon at bounding box center [540, 427] width 22 height 22
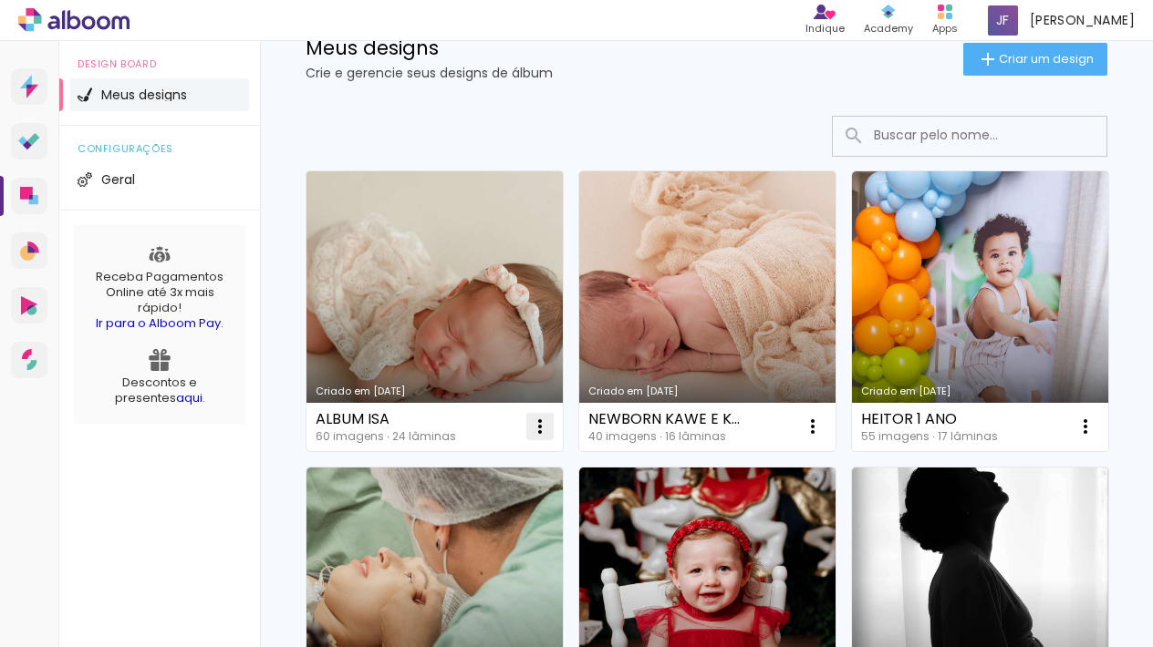
click at [530, 433] on iron-icon at bounding box center [540, 427] width 22 height 22
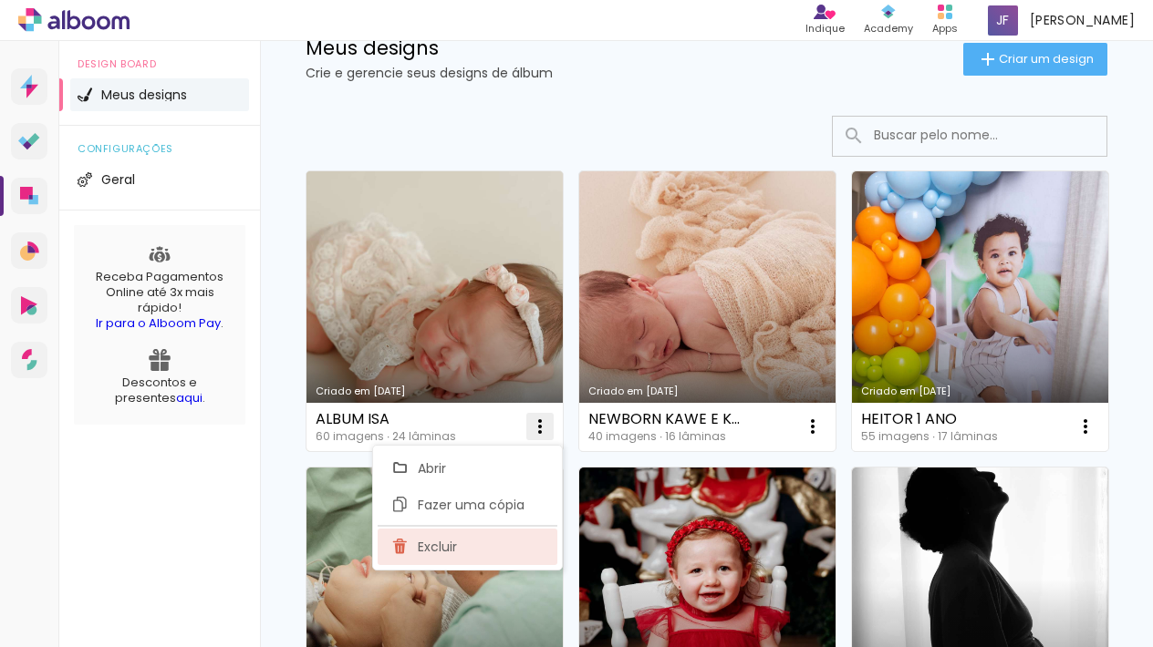
click at [468, 546] on paper-item "Excluir" at bounding box center [467, 547] width 180 height 36
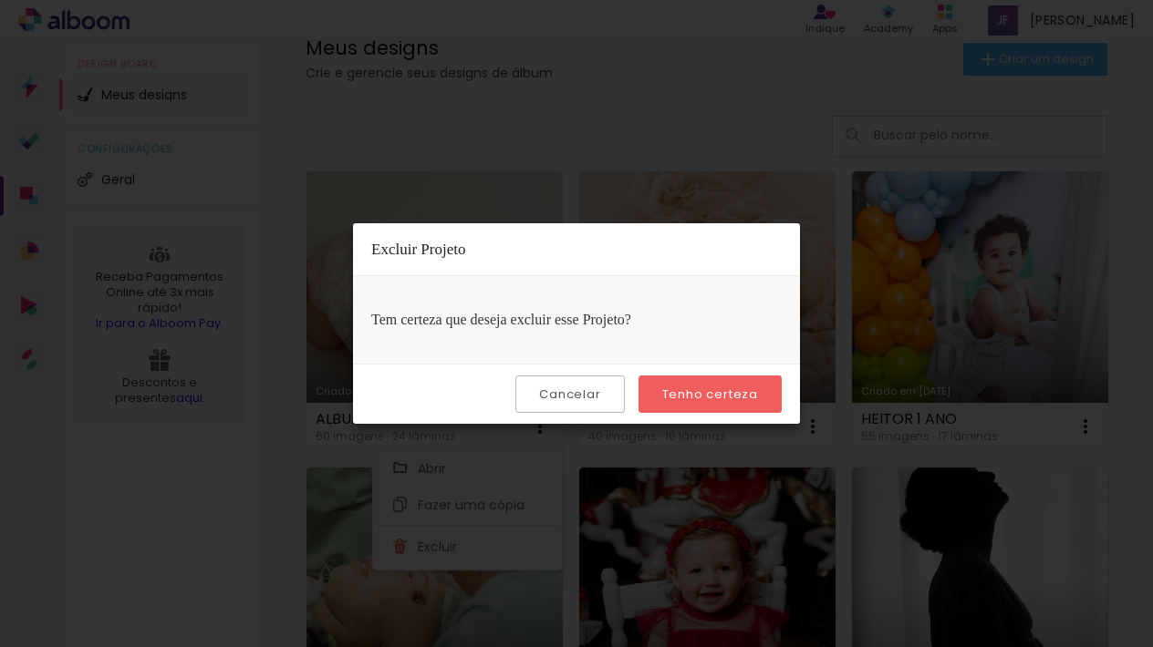
click at [711, 373] on div "Cancelar Tenho certeza" at bounding box center [576, 394] width 447 height 60
click at [711, 381] on paper-button "Tenho certeza" at bounding box center [709, 394] width 143 height 37
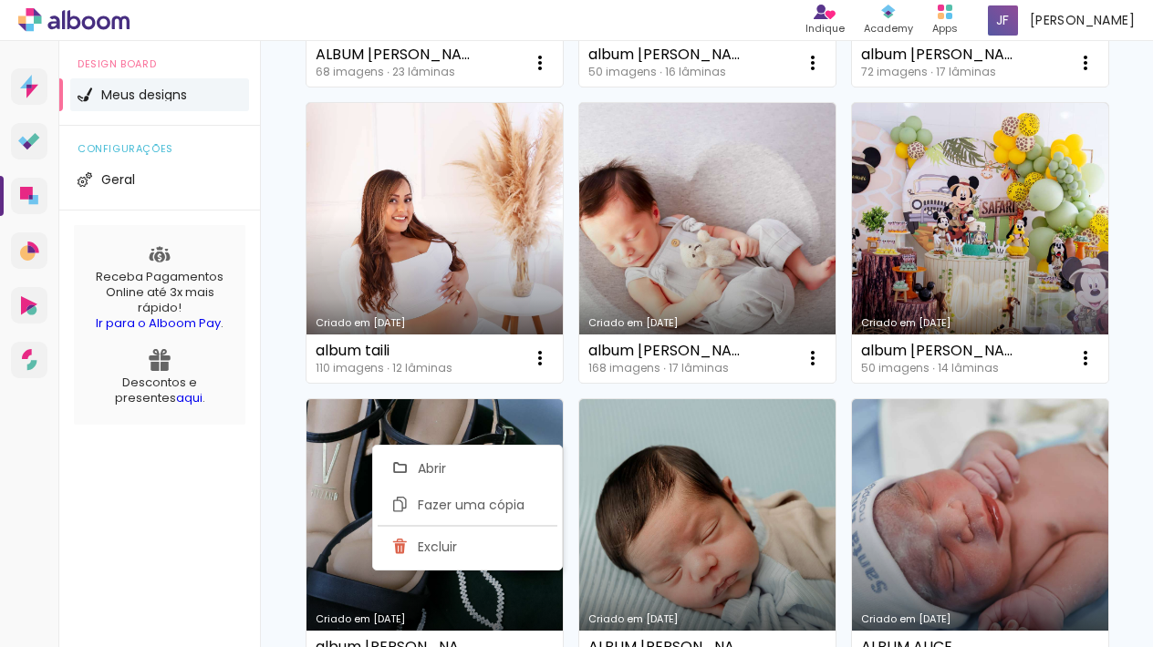
scroll to position [1056, 0]
